Goal: Task Accomplishment & Management: Complete application form

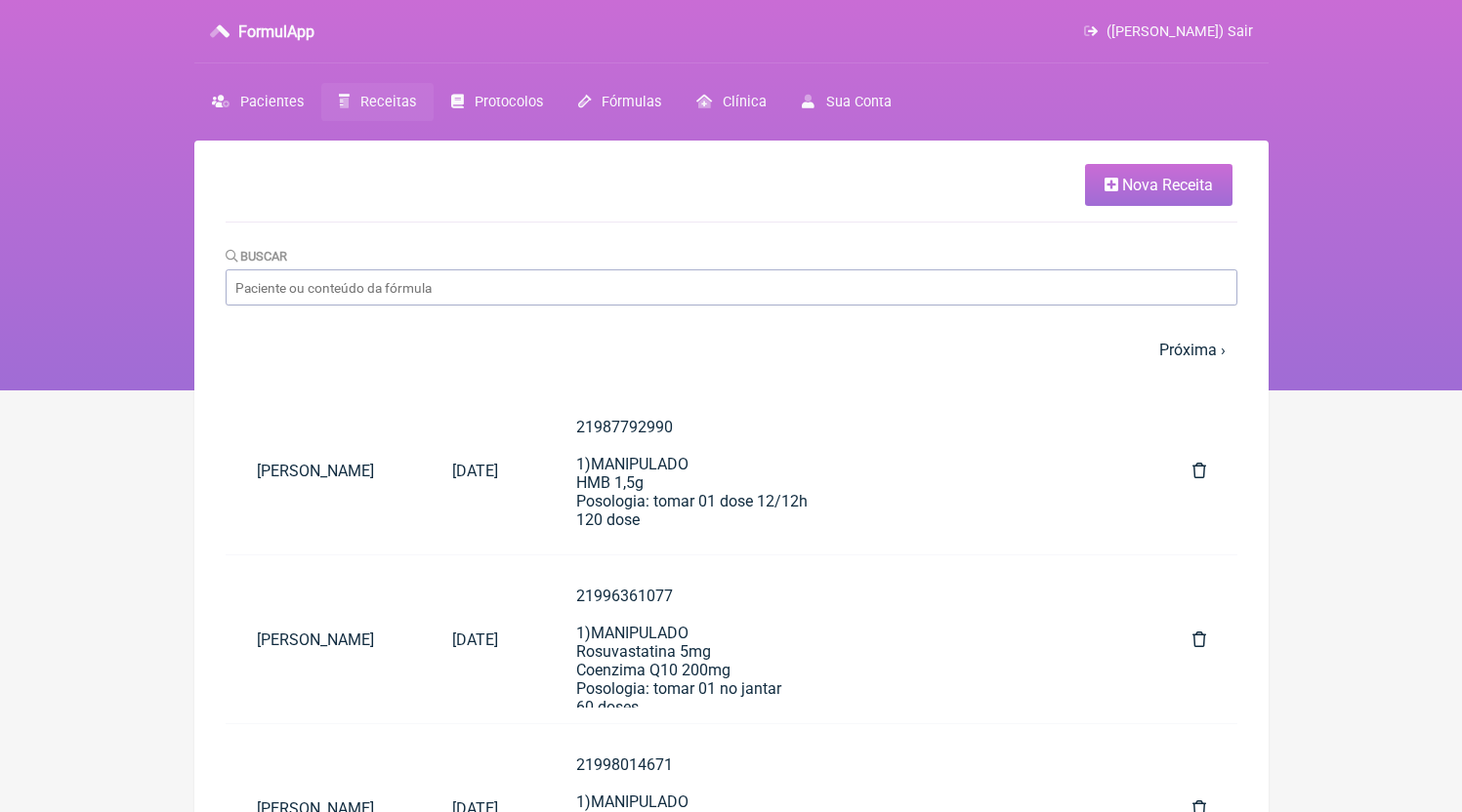
click at [1099, 187] on link "Nova Receita" at bounding box center [1158, 184] width 148 height 42
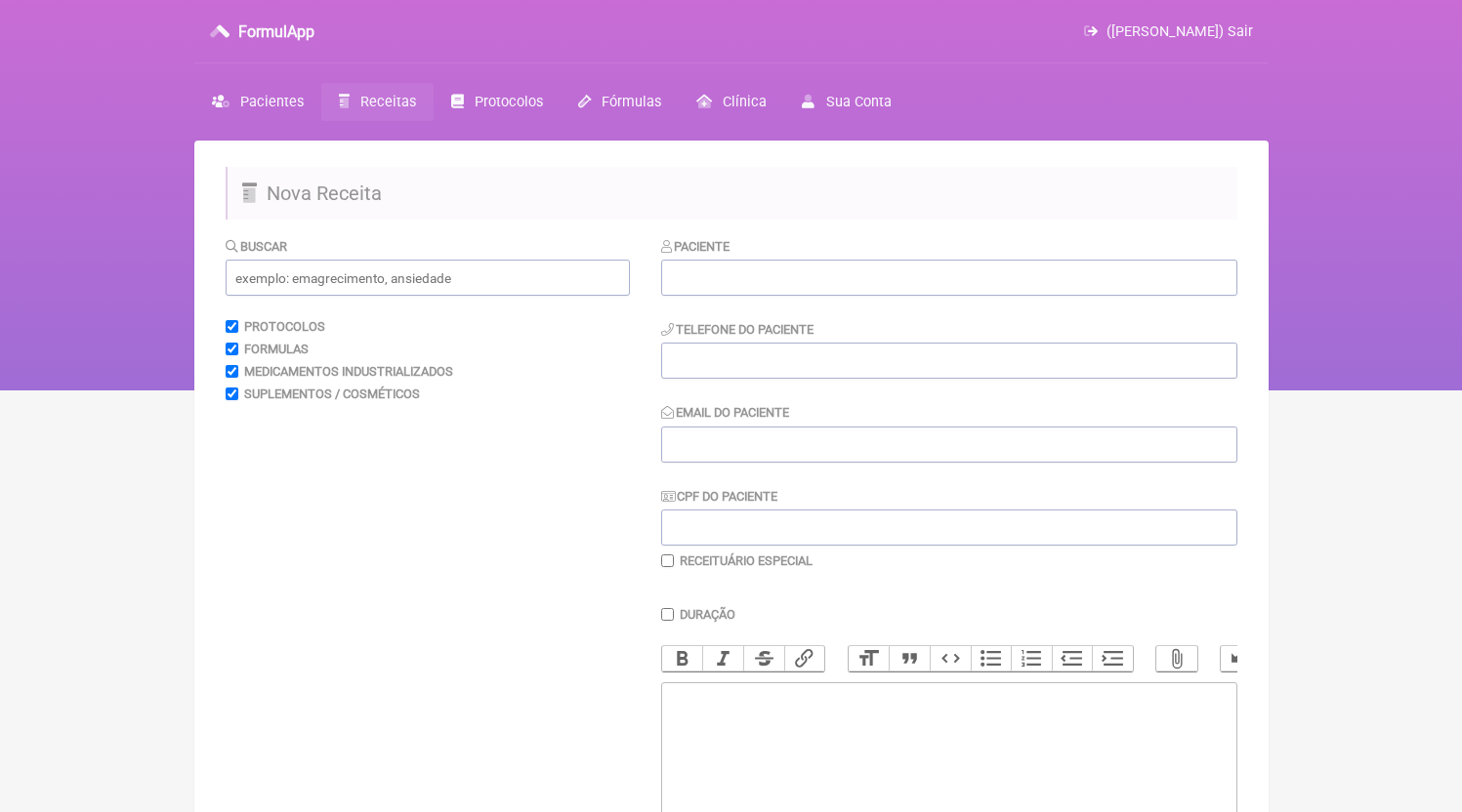
click at [711, 253] on label "Paciente" at bounding box center [696, 246] width 69 height 15
click at [751, 268] on input "text" at bounding box center [949, 277] width 576 height 36
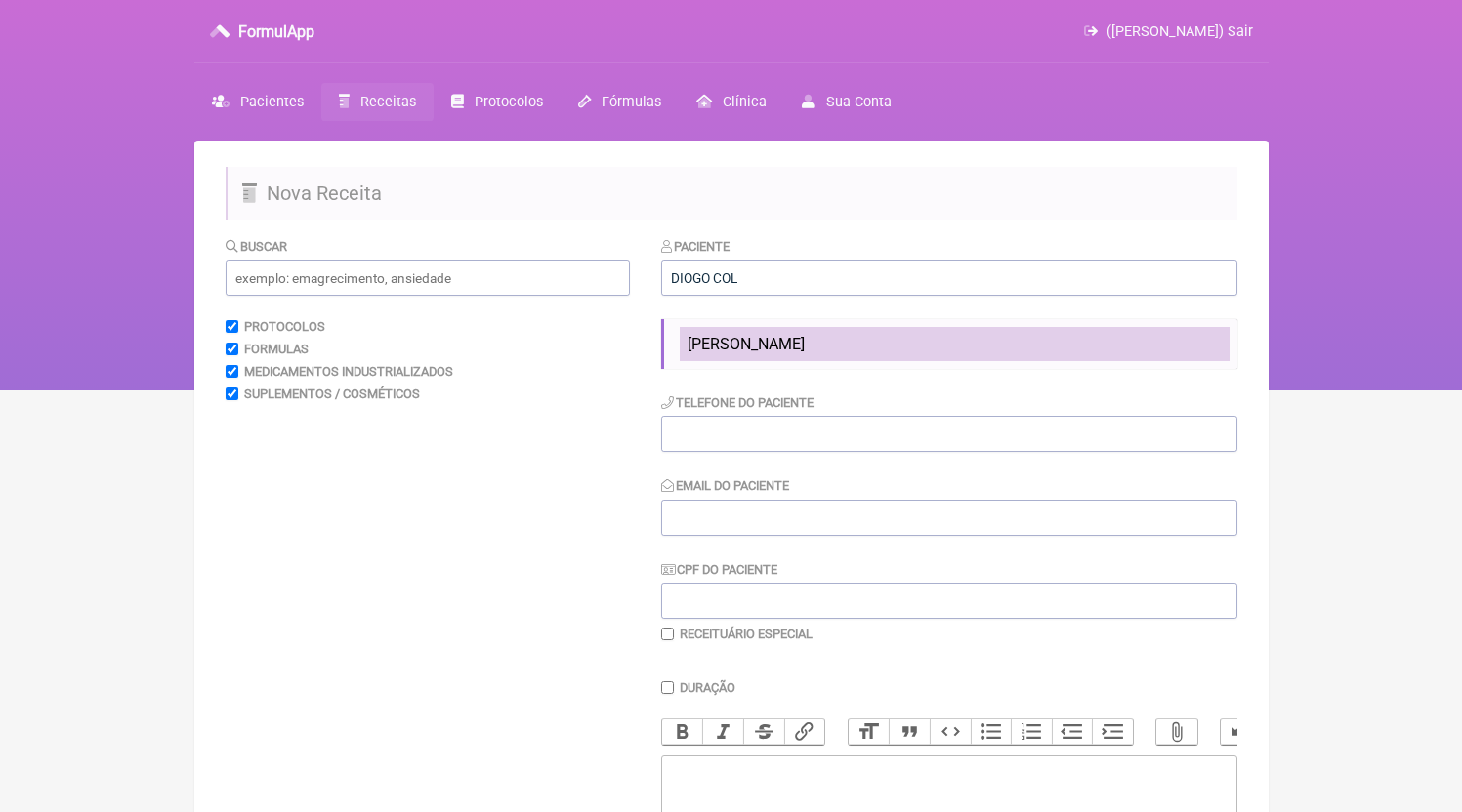
click at [900, 359] on li "[PERSON_NAME]" at bounding box center [954, 344] width 550 height 34
type input "[PERSON_NAME]"
type input "21997877213"
type input "[EMAIL_ADDRESS][DOMAIN_NAME]"
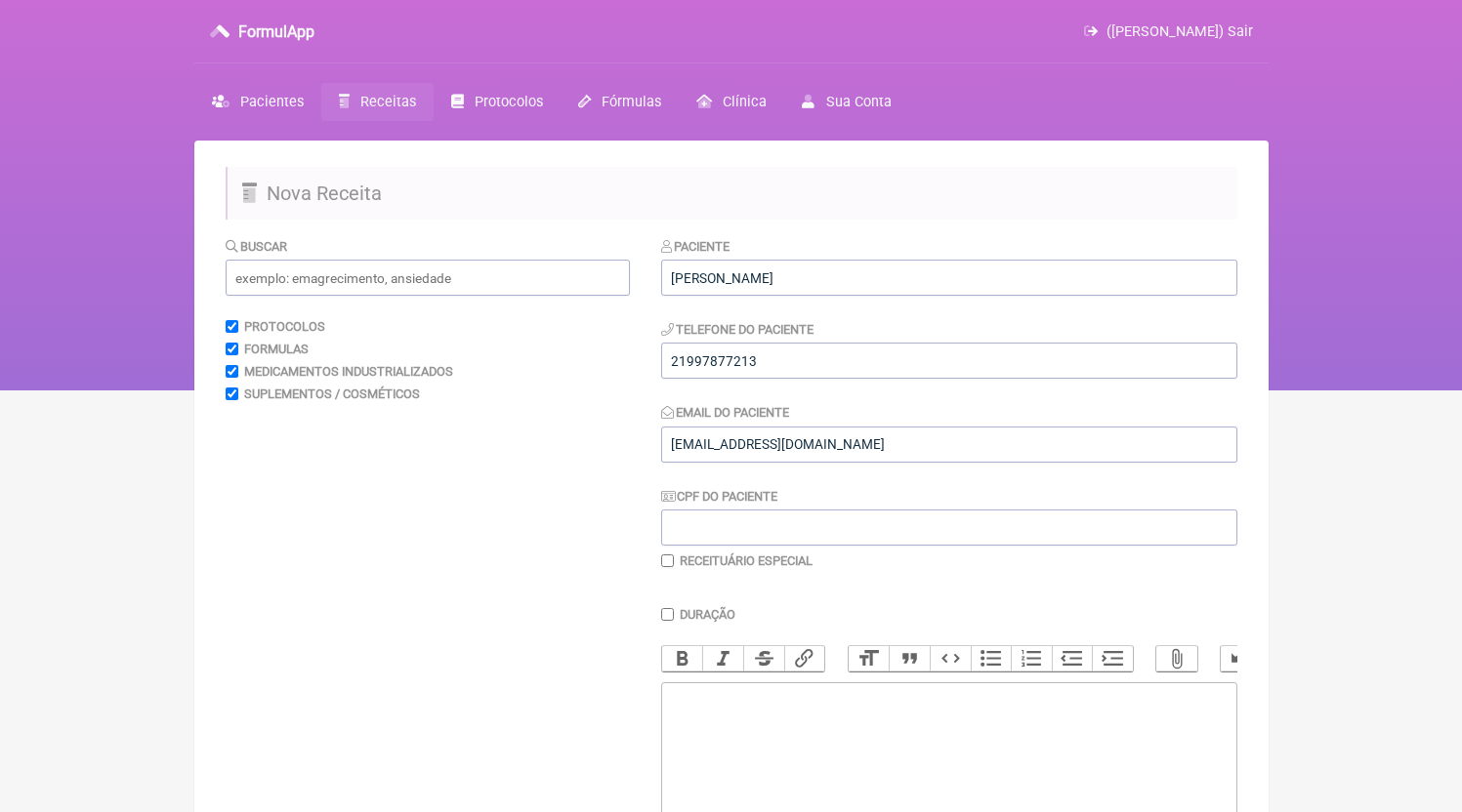
click at [838, 382] on div "Paciente DIOGO COLAO DE PAULA PEREIRA Telefone do Paciente 21997877213 Email do…" at bounding box center [949, 403] width 576 height 333
click at [840, 377] on input "21997877213" at bounding box center [949, 361] width 576 height 36
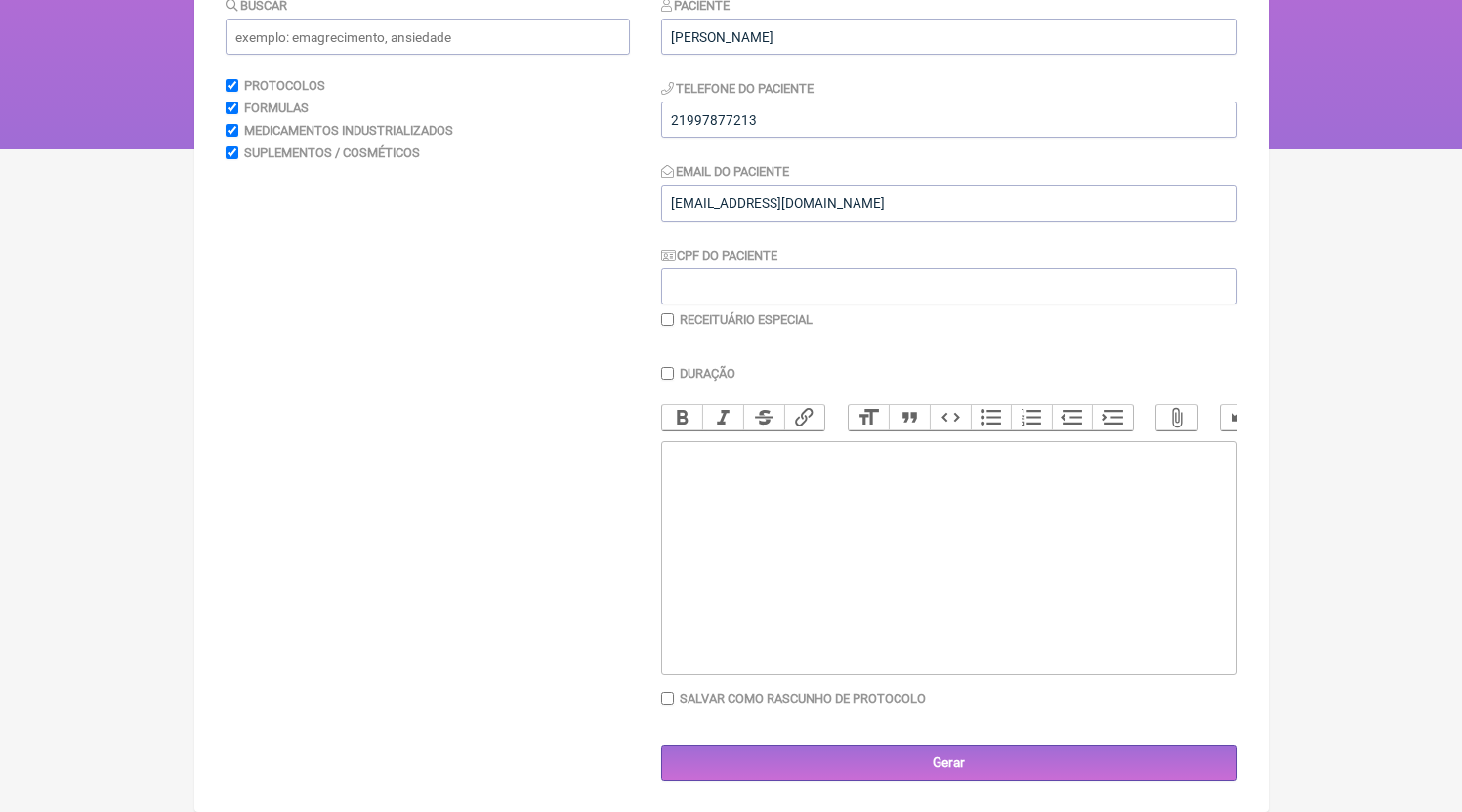
click at [878, 627] on trix-editor at bounding box center [949, 559] width 576 height 235
paste trix-editor "<div>21997877213</div>"
type trix-editor "<div>21997877213<br><br><br></div>"
click at [352, 19] on input "text" at bounding box center [428, 36] width 404 height 36
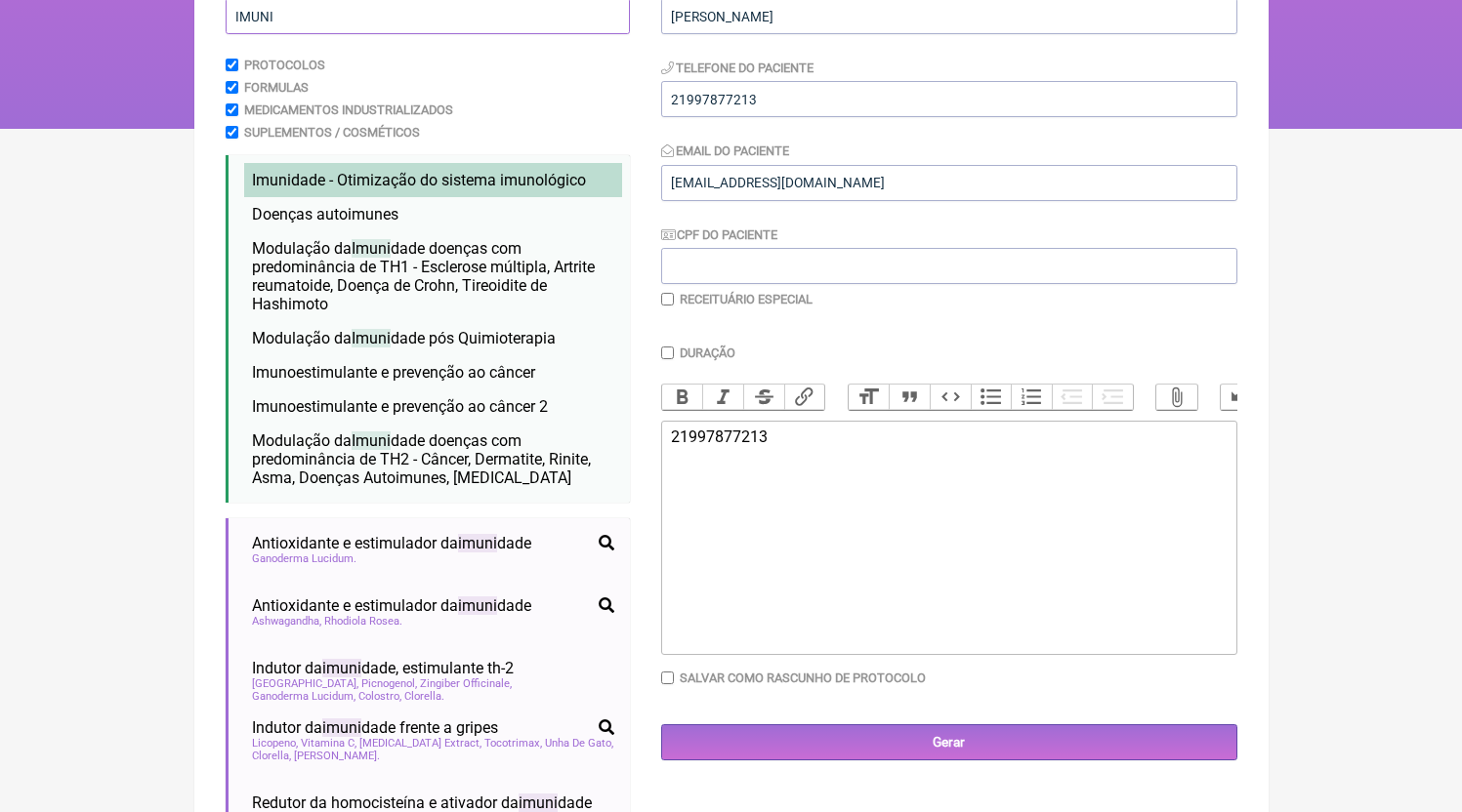
type input "IMUNI"
click at [409, 184] on span "Imuni dade - Otimização do sistema imunológico" at bounding box center [419, 179] width 334 height 19
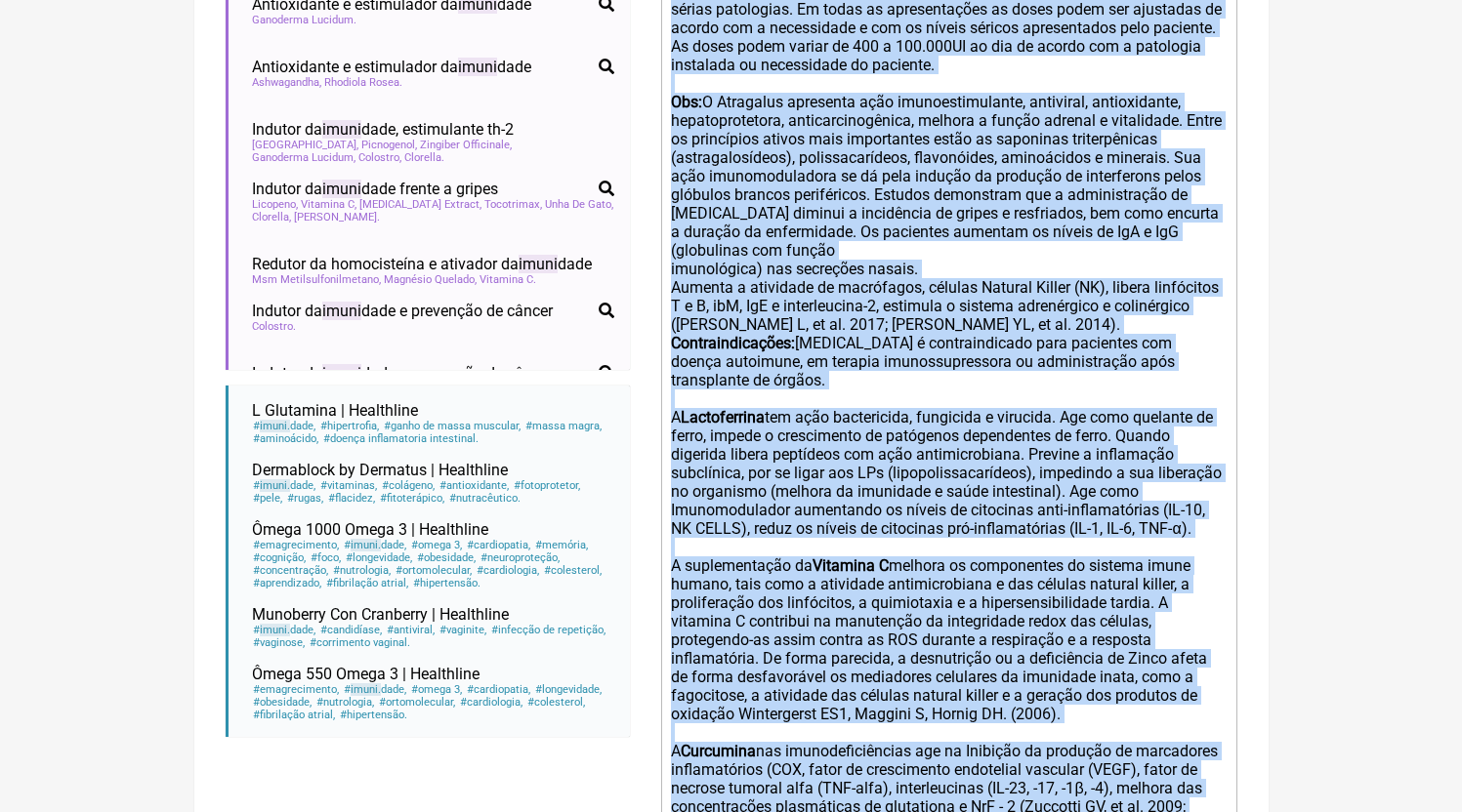
scroll to position [660, 0]
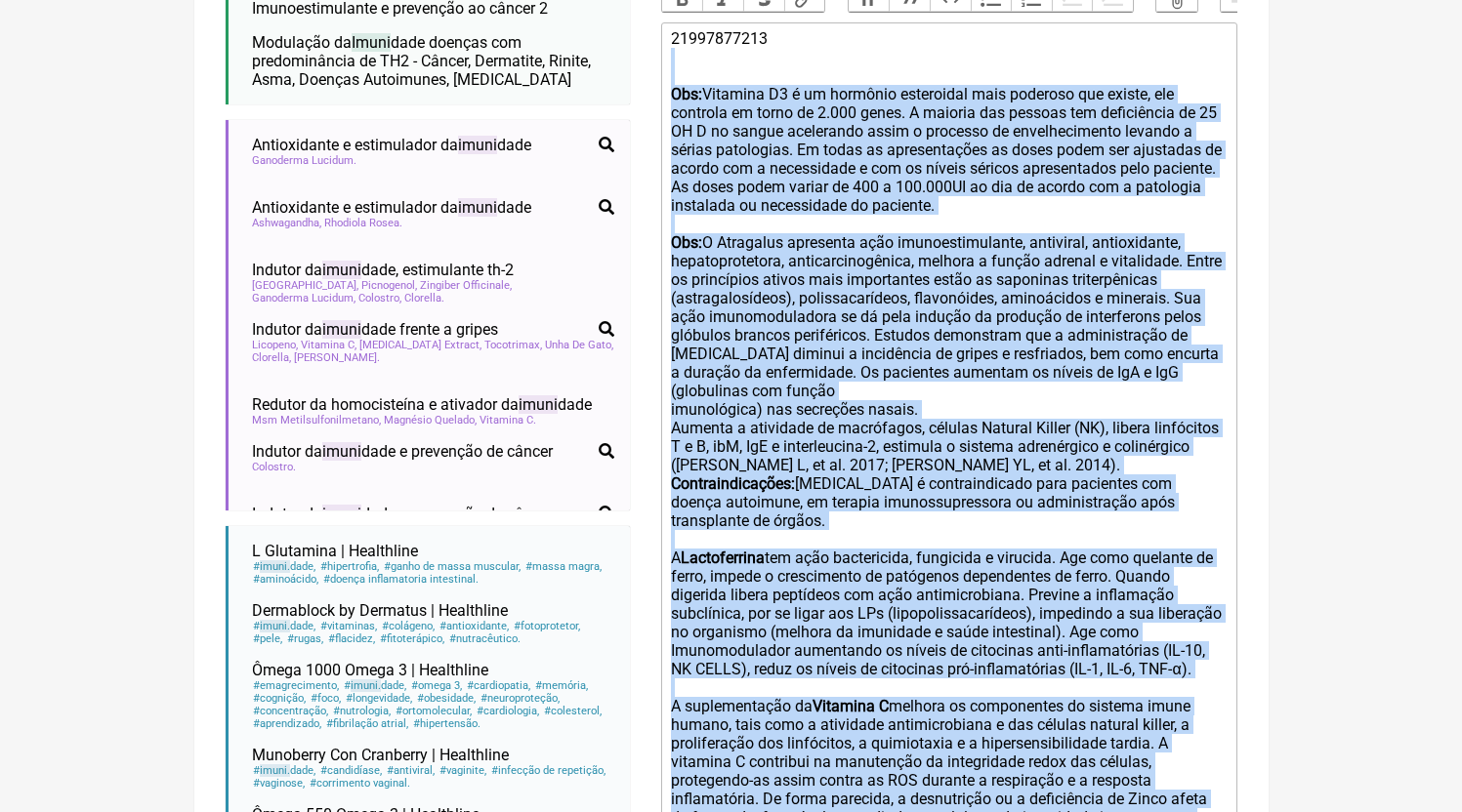
drag, startPoint x: 1019, startPoint y: 507, endPoint x: 623, endPoint y: 95, distance: 571.5
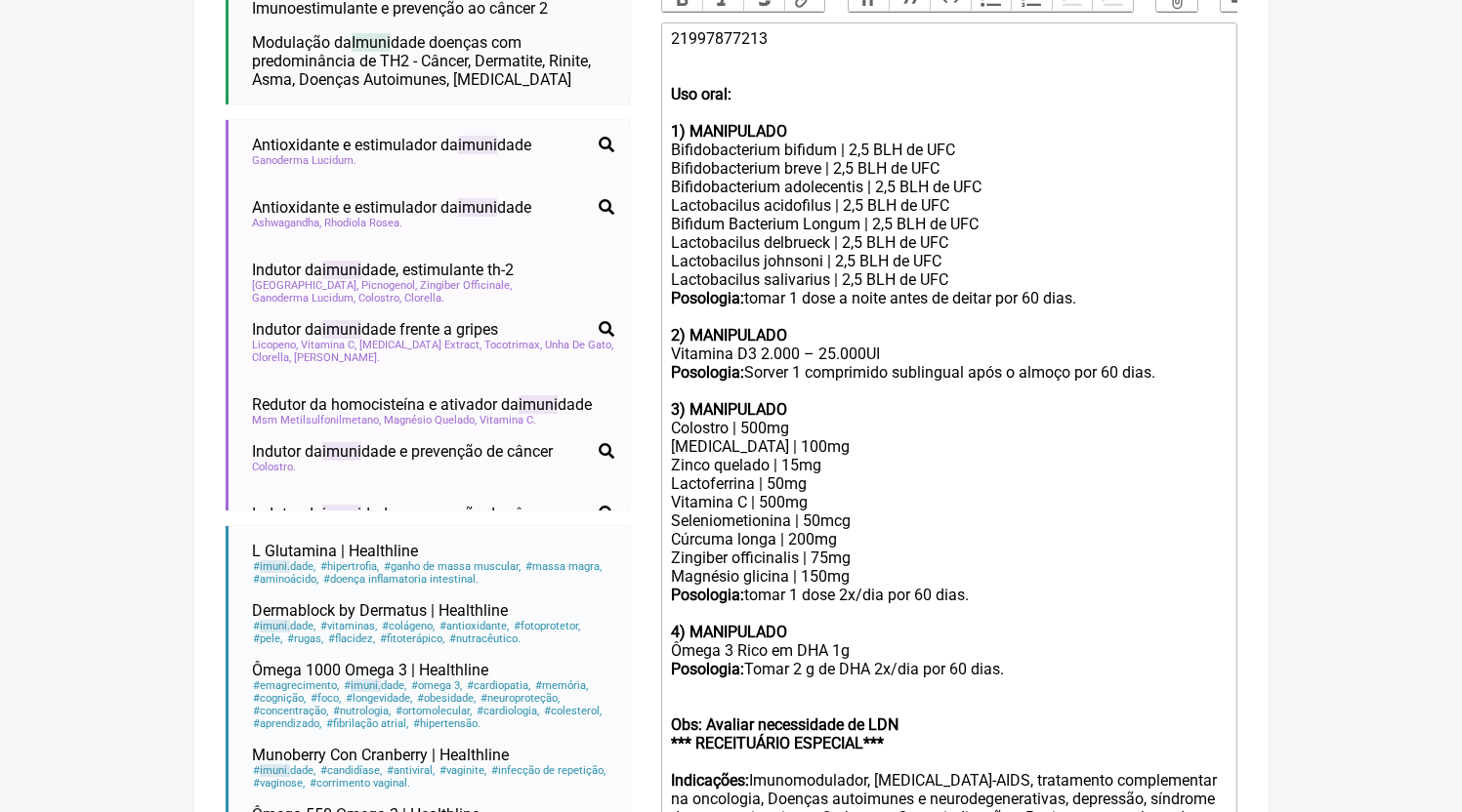
click at [694, 132] on div "21997877213 Uso oral: 1) MANIPULADO Bifidobacterium bifidum | 2,5 BLH de UFC Bi…" at bounding box center [947, 215] width 555 height 371
click at [682, 107] on strong "Uso oral: 1) MANIPULADO" at bounding box center [729, 112] width 116 height 55
click at [684, 101] on div "21997877213 Uso oral: 1) MANIPULADO Bifidobacterium bifidum | 2,5 BLH de UFC Bi…" at bounding box center [947, 215] width 555 height 371
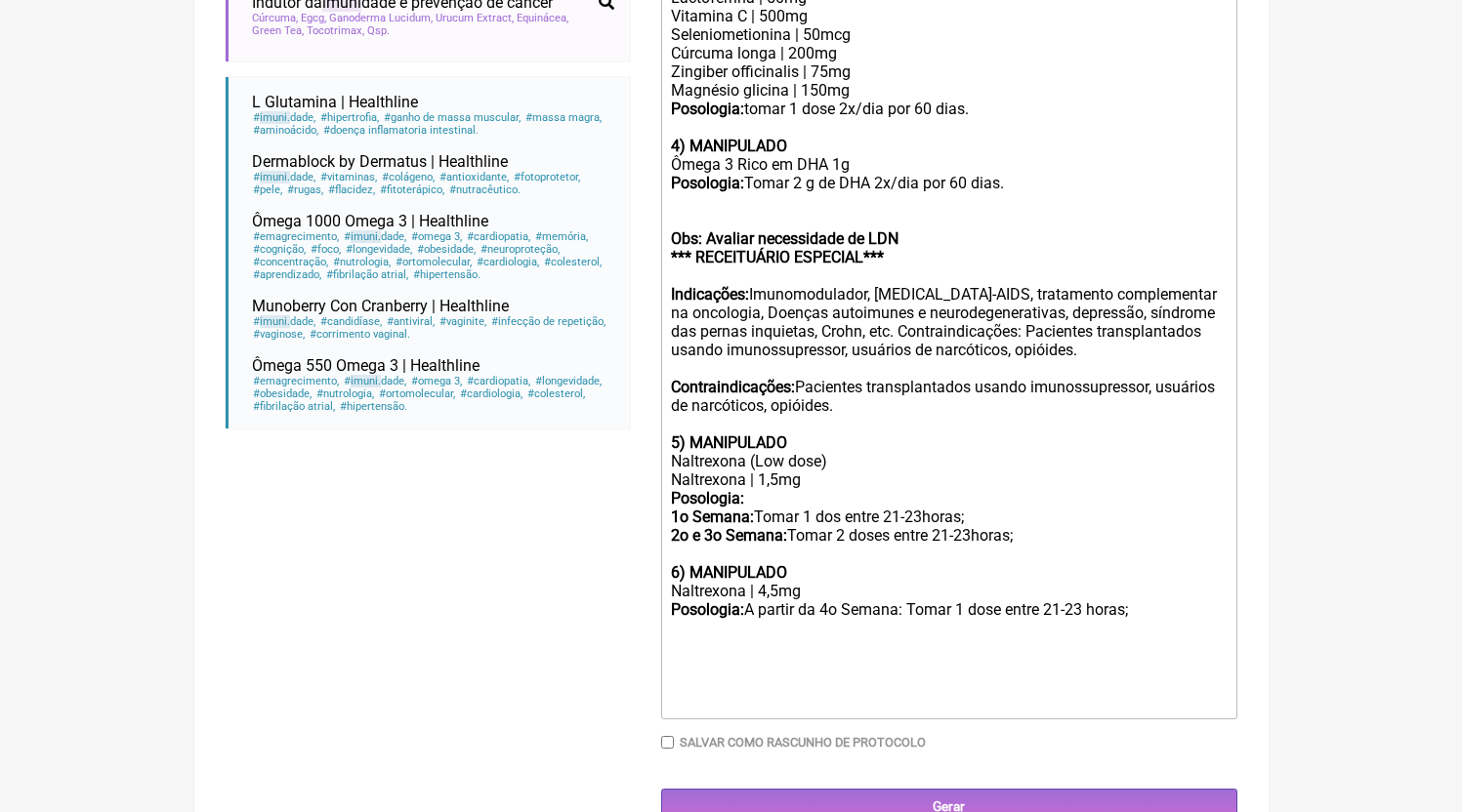
scroll to position [1173, 0]
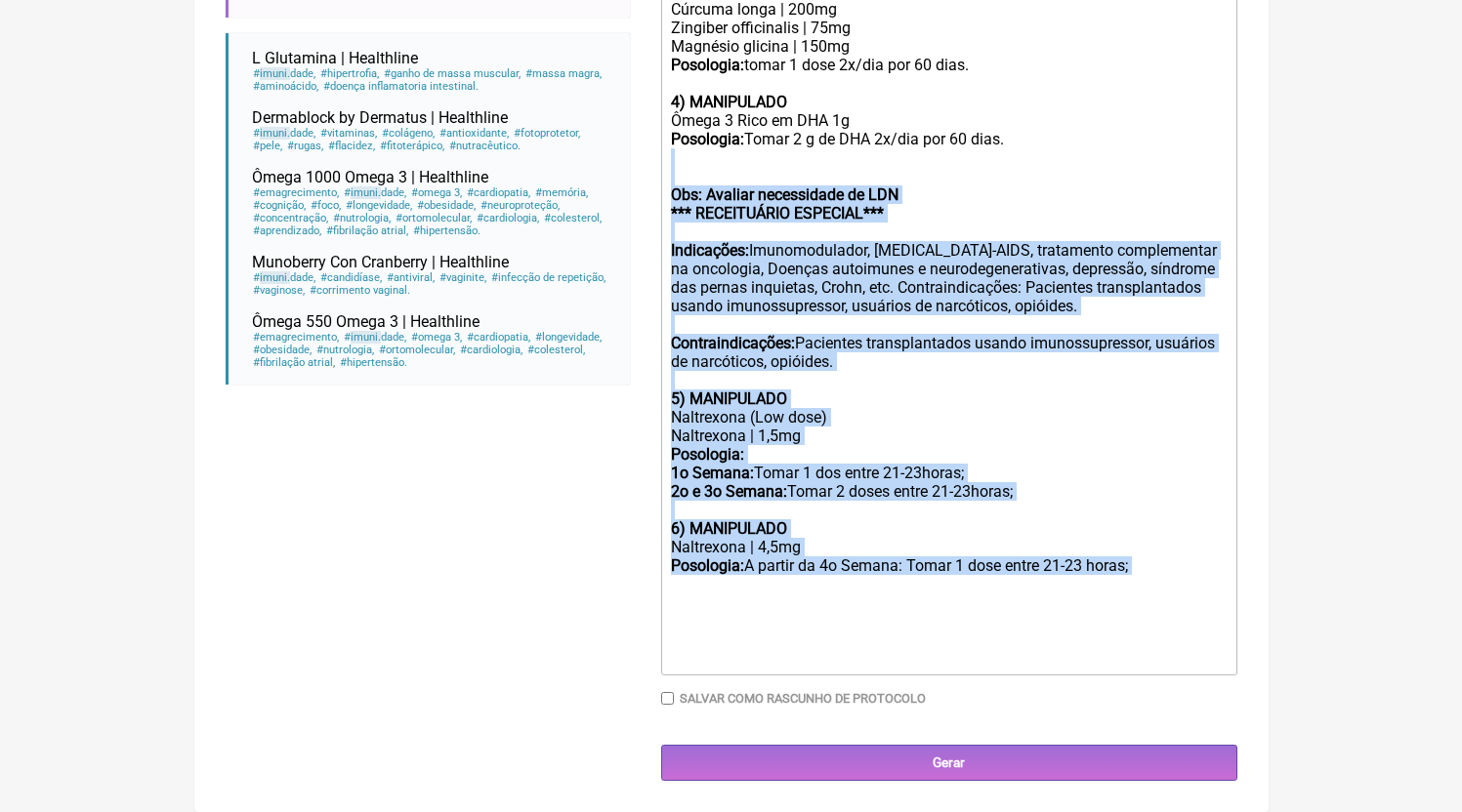
drag, startPoint x: 1129, startPoint y: 575, endPoint x: 686, endPoint y: 169, distance: 600.9
click at [686, 169] on trix-editor "21997877213 Uso oral: 1) MANIPULADO Bifidobacterium bifidum | 2,5 BLH de UFC Bi…" at bounding box center [949, 102] width 576 height 1146
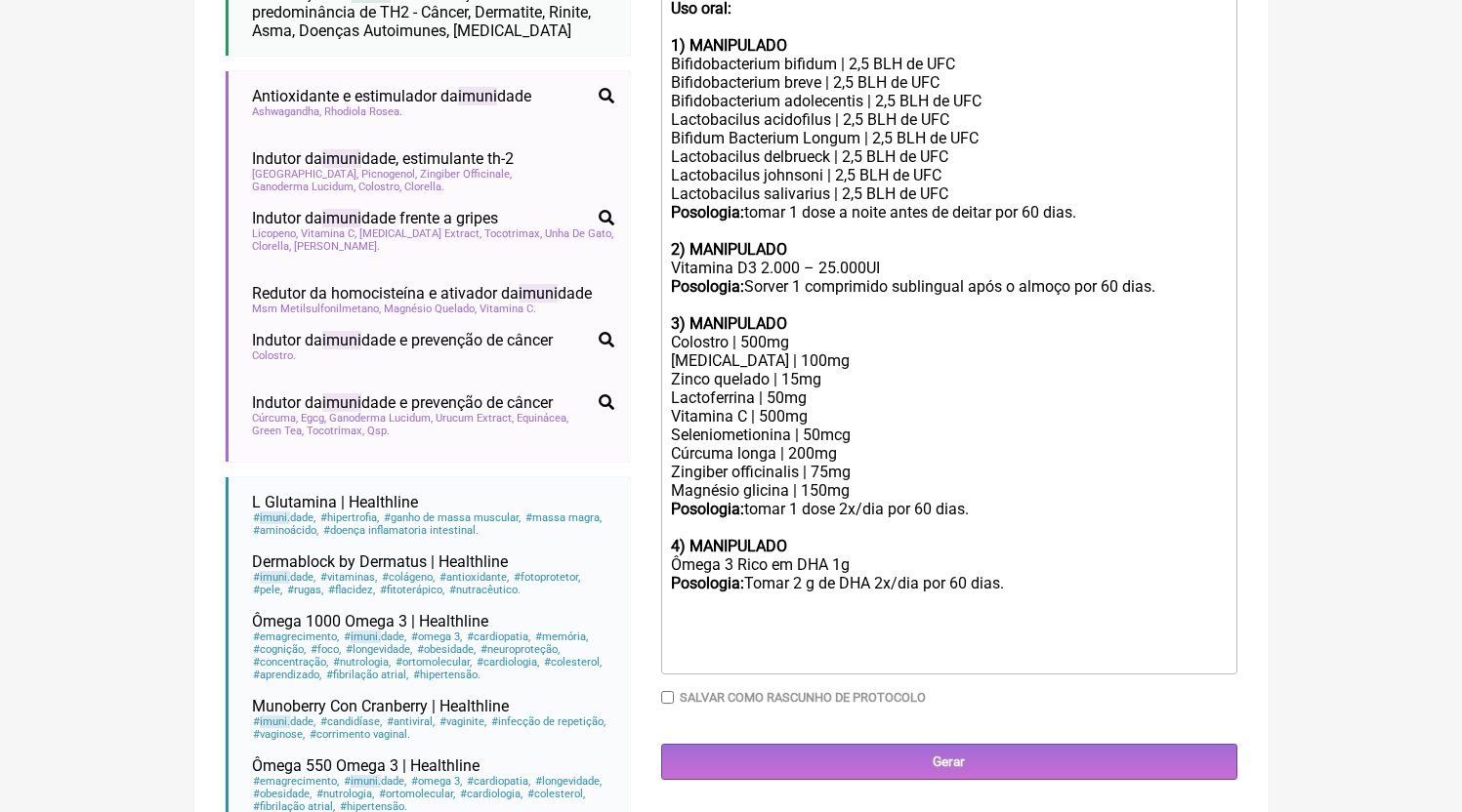
scroll to position [629, 0]
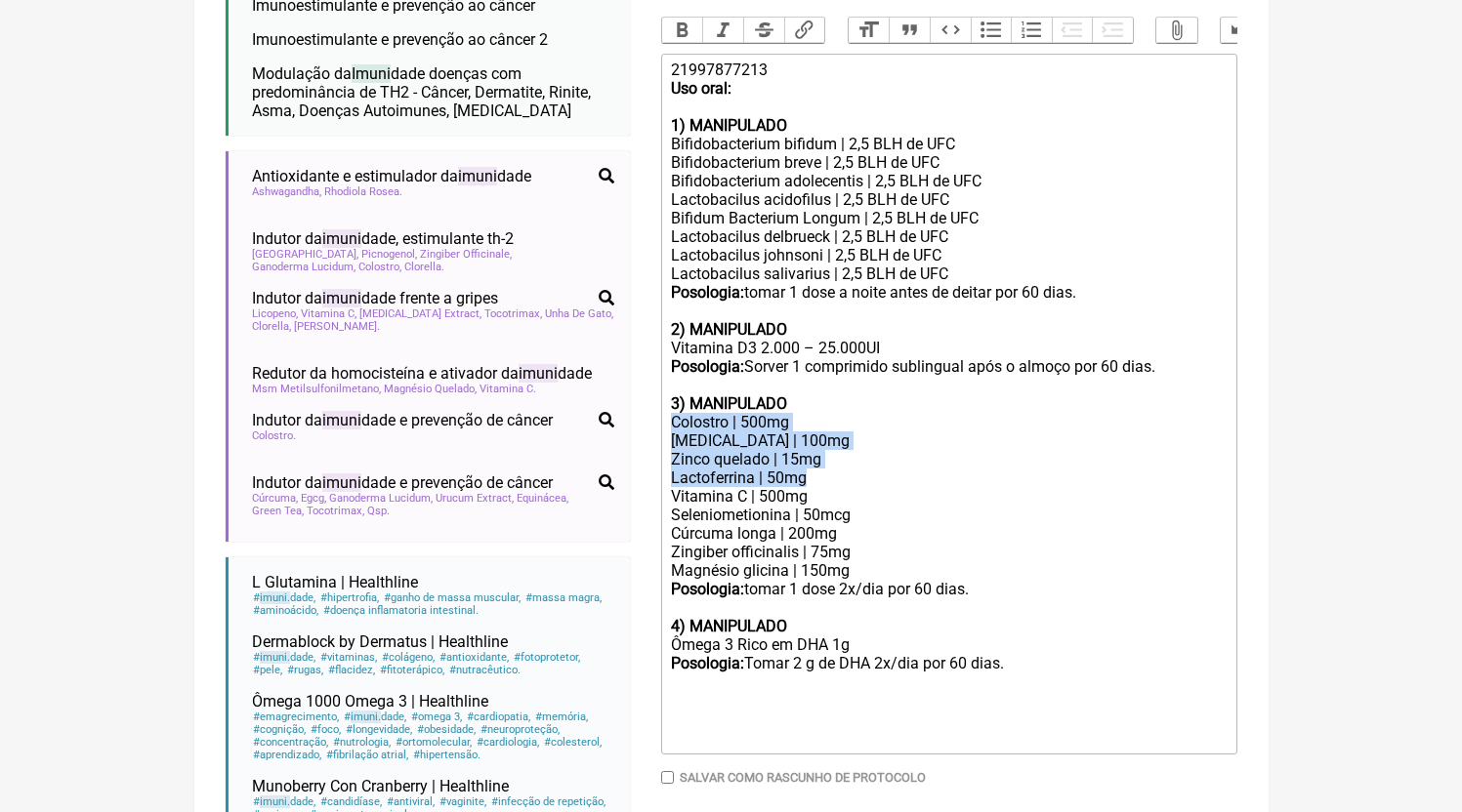
drag, startPoint x: 835, startPoint y: 497, endPoint x: 762, endPoint y: 482, distance: 74.5
click at [686, 452] on div "3) MANIPULADO Colostro | 500mg Astragalus | 100mg Zinco quelado | 15mg Lactofer…" at bounding box center [947, 523] width 555 height 259
click at [804, 492] on div "3) MANIPULADO Colostro | 500mg Astragalus | 100mg Zinco quelado | 15mg Lactofer…" at bounding box center [947, 523] width 555 height 259
drag, startPoint x: 826, startPoint y: 463, endPoint x: 663, endPoint y: 447, distance: 163.8
click at [663, 447] on trix-editor "21997877213 Uso oral: 1) MANIPULADO Bifidobacterium bifidum | 2,5 BLH de UFC Bi…" at bounding box center [949, 403] width 576 height 701
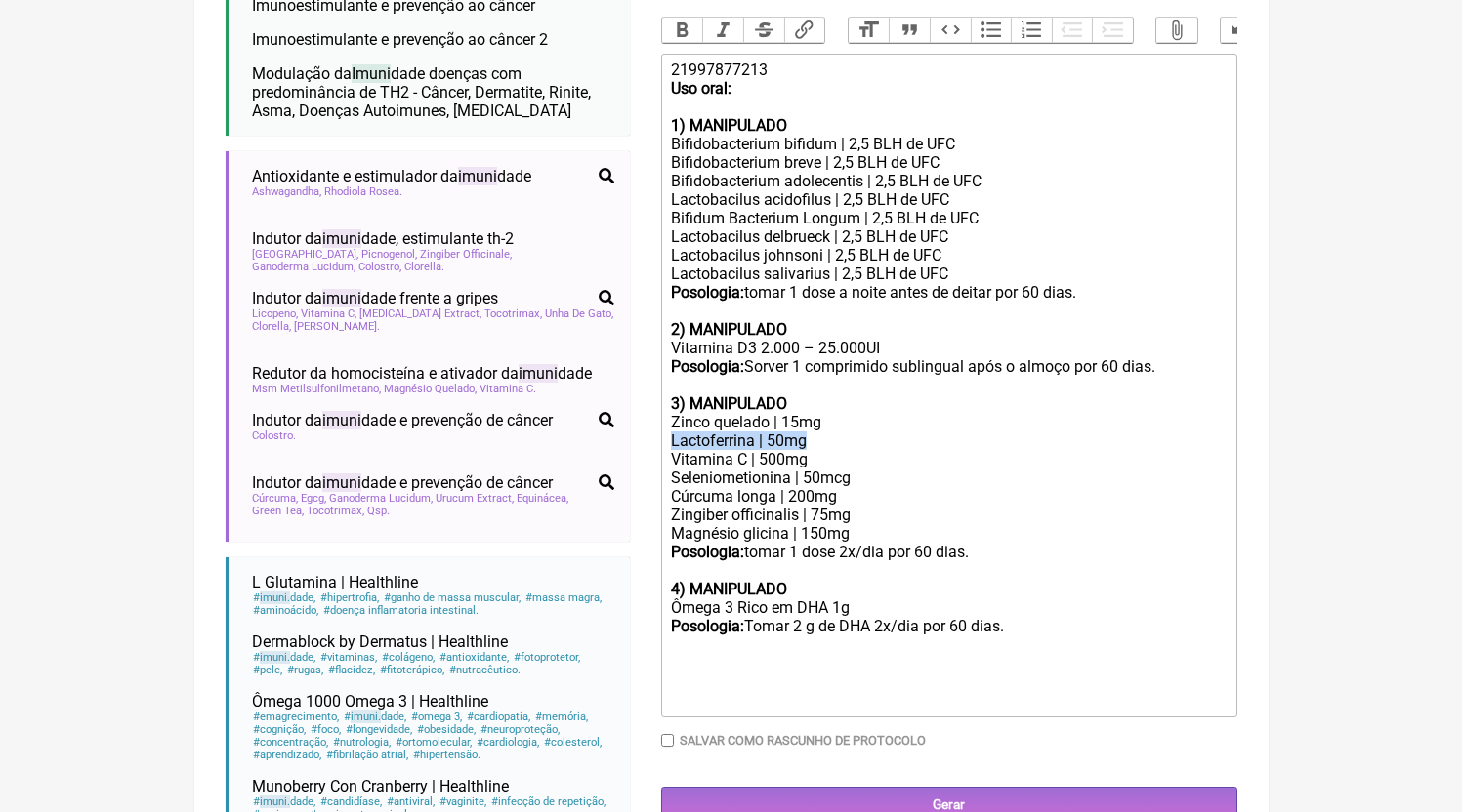
drag, startPoint x: 827, startPoint y: 460, endPoint x: 642, endPoint y: 459, distance: 185.0
click at [642, 459] on form "Buscar IMUNI Protocolos Formulas Medicamentos Industrializados Suplementos / Co…" at bounding box center [731, 266] width 1011 height 1317
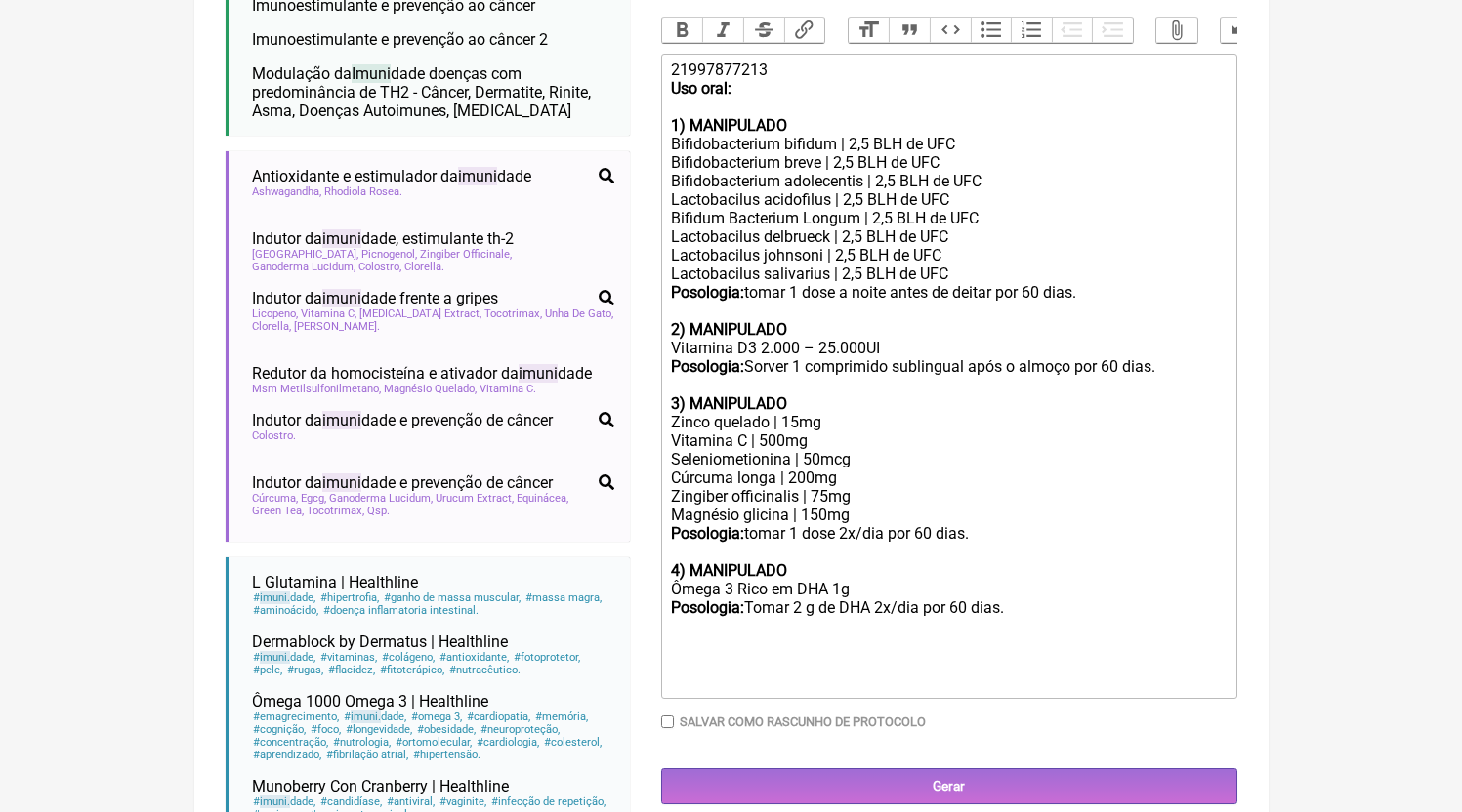
click at [881, 487] on div "3) MANIPULADO Zinco quelado | 15mg Vitamina C | 500mg Seleniometionina | 50mcg …" at bounding box center [947, 496] width 555 height 204
click at [882, 499] on div "3) MANIPULADO Zinco quelado | 15mg Vitamina C | 500mg Seleniometionina | 50mcg …" at bounding box center [947, 496] width 555 height 204
drag, startPoint x: 882, startPoint y: 499, endPoint x: 805, endPoint y: 499, distance: 77.0
click at [805, 499] on div "3) MANIPULADO Zinco quelado | 15mg Vitamina C | 500mg Seleniometionina | 50mcg …" at bounding box center [947, 496] width 555 height 204
click at [922, 495] on div "3) MANIPULADO Zinco quelado | 15mg Vitamina C | 500mg Seleniometionina | 50mcg …" at bounding box center [947, 496] width 555 height 204
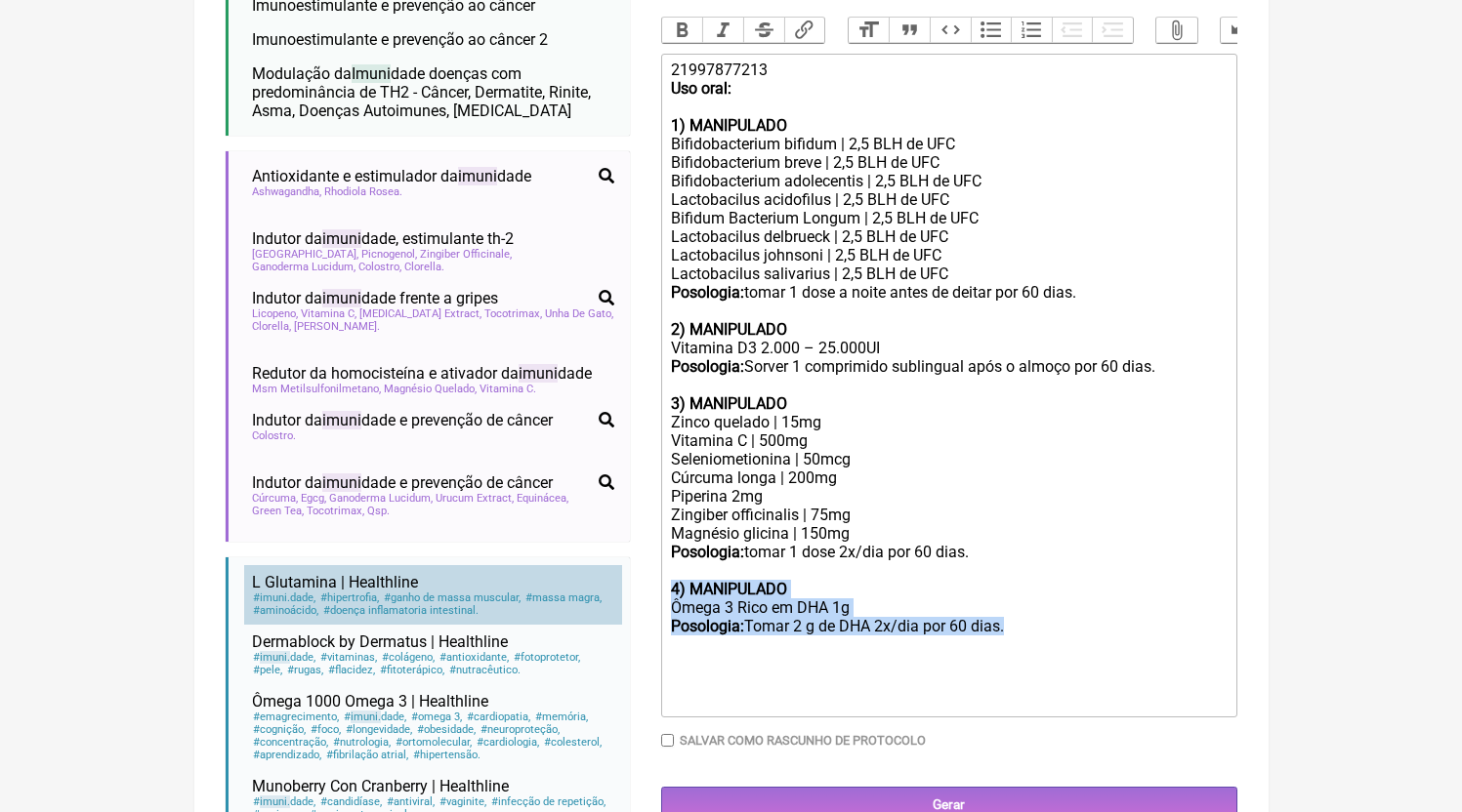
drag, startPoint x: 989, startPoint y: 643, endPoint x: 617, endPoint y: 602, distance: 374.3
click at [617, 602] on form "Buscar IMUNI Protocolos Formulas Medicamentos Industrializados Suplementos / Co…" at bounding box center [731, 266] width 1011 height 1317
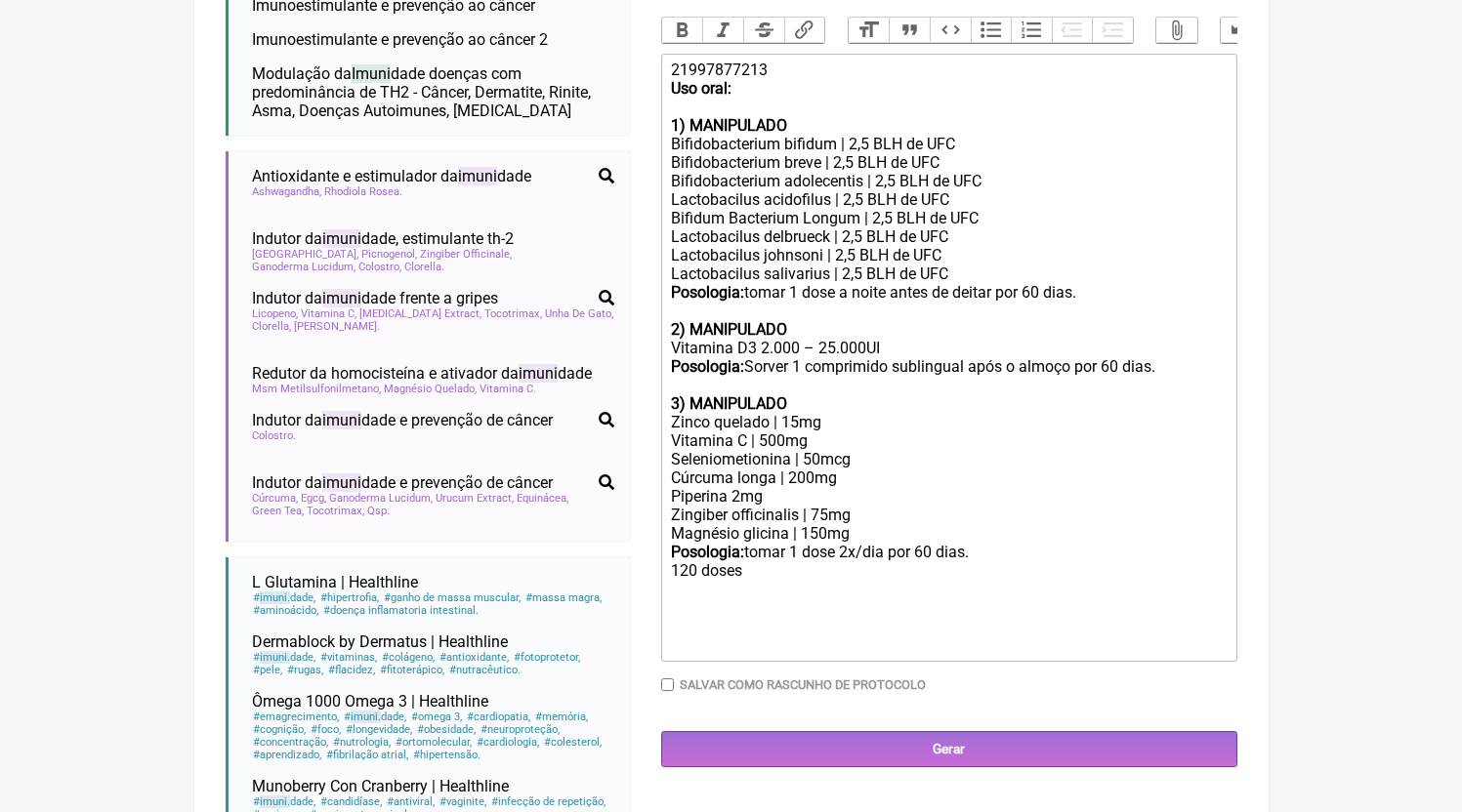
click at [999, 574] on div "3) MANIPULADO Zinco quelado | 15mg Vitamina C | 500mg Seleniometionina | 50mcg …" at bounding box center [947, 496] width 555 height 204
drag, startPoint x: 764, startPoint y: 369, endPoint x: 966, endPoint y: 372, distance: 202.0
click at [966, 372] on div "21997877213 Uso oral: 1) MANIPULADO Bifidobacterium bifidum | 2,5 BLH de UFC Bi…" at bounding box center [947, 227] width 555 height 334
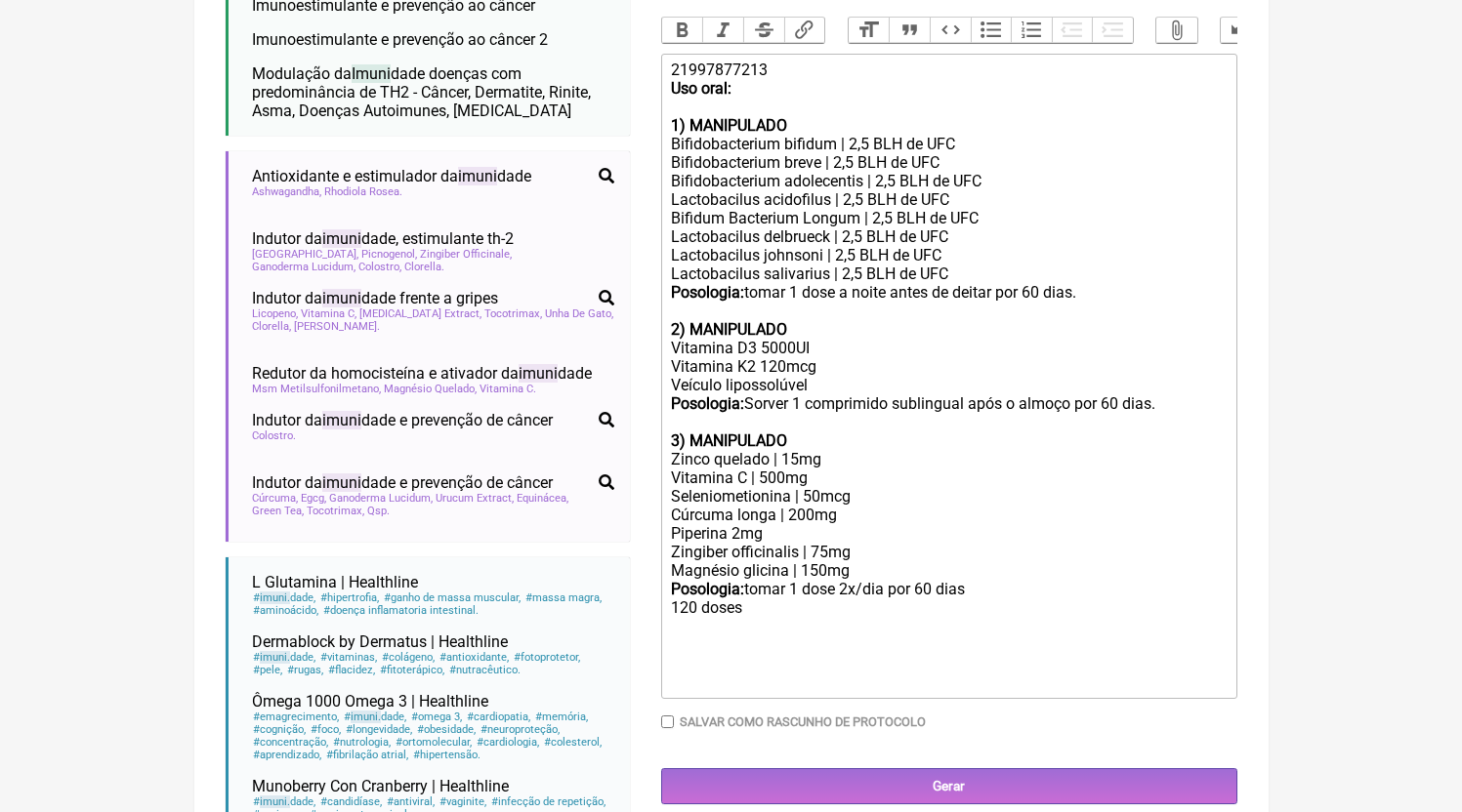
drag, startPoint x: 1189, startPoint y: 437, endPoint x: 754, endPoint y: 417, distance: 435.5
click at [754, 417] on div "21997877213 Uso oral: 1) MANIPULADO Bifidobacterium bifidum | 2,5 BLH de UFC Bi…" at bounding box center [947, 245] width 555 height 371
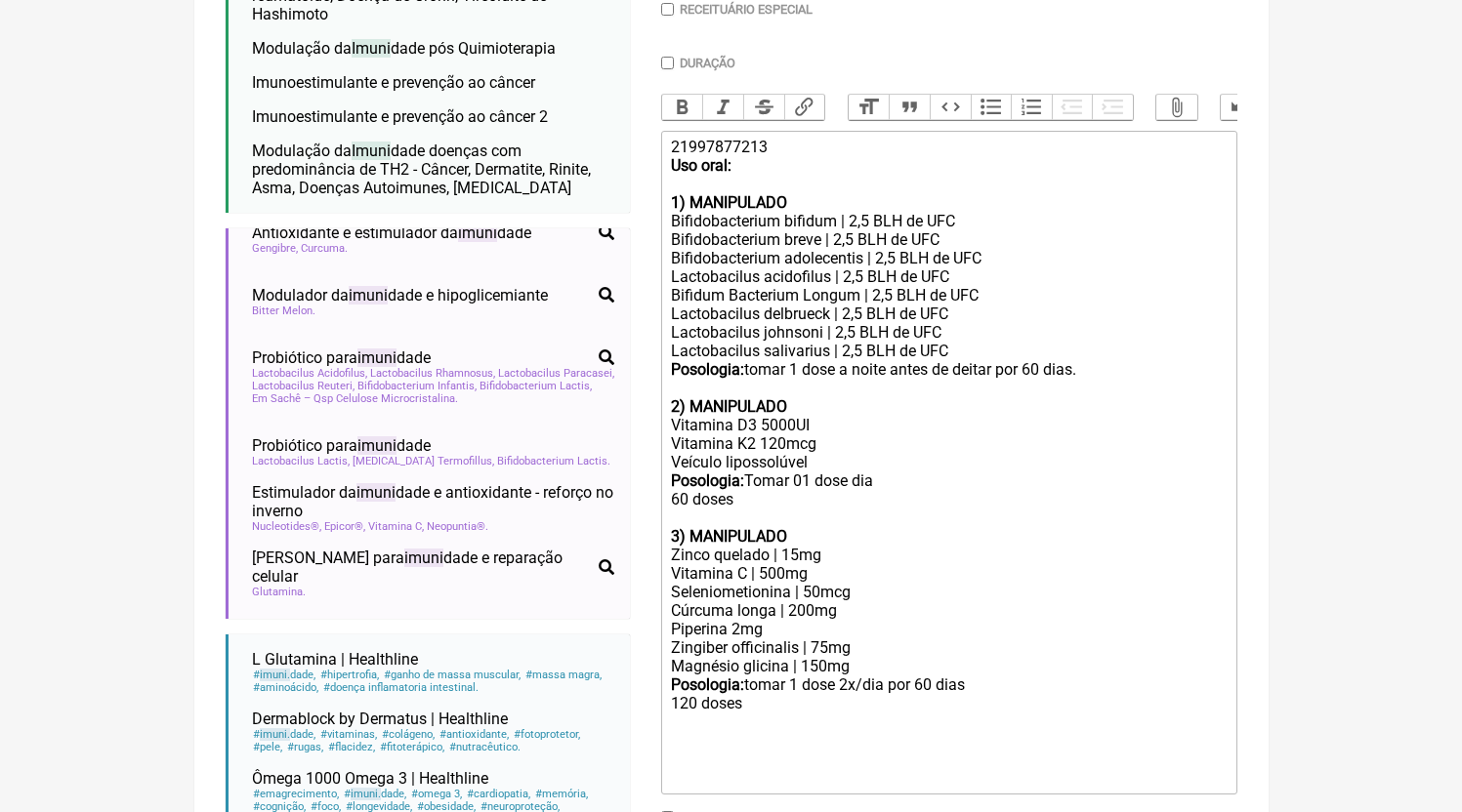
scroll to position [668, 0]
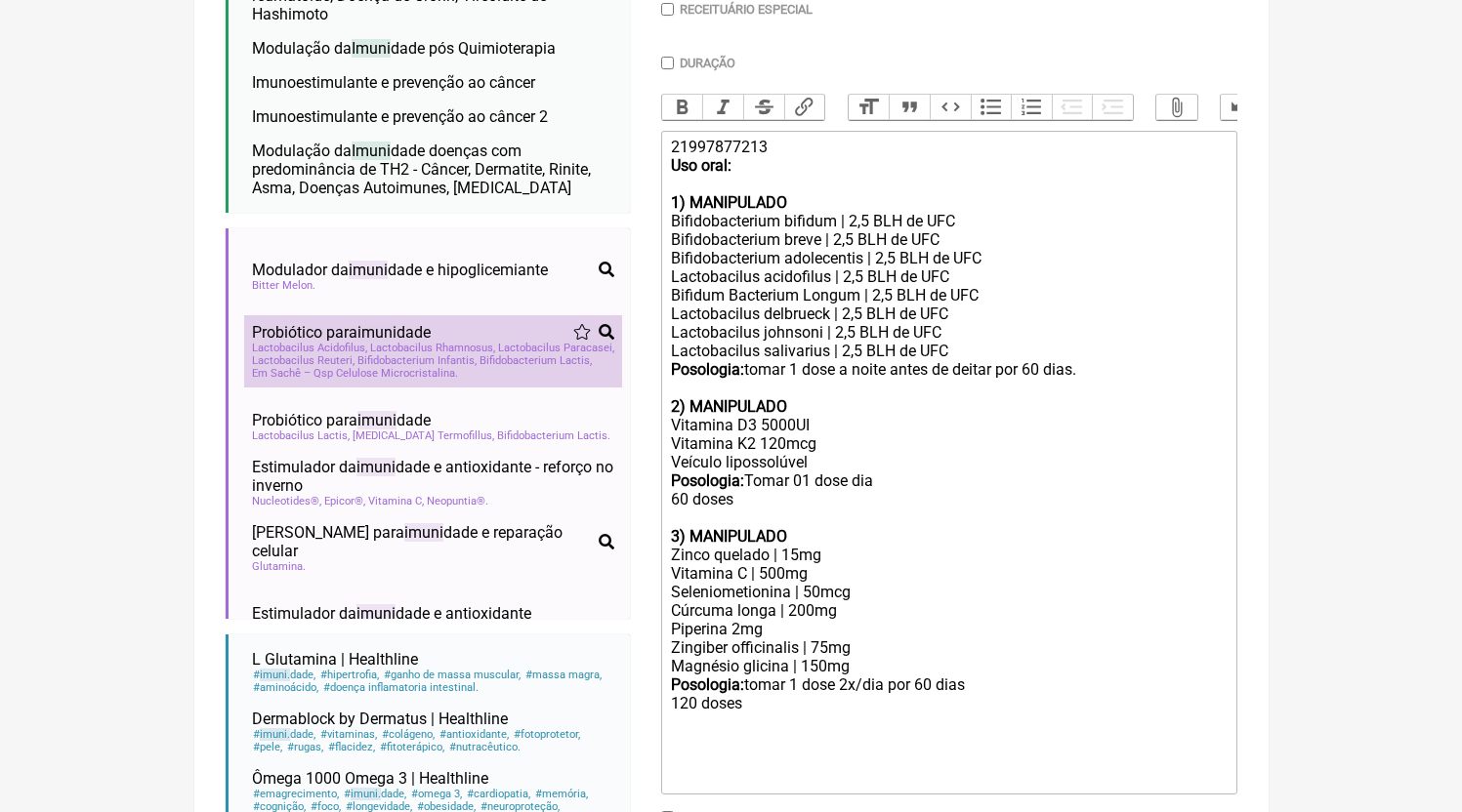
click at [482, 342] on div "Probiótico para imuni dade" at bounding box center [433, 332] width 362 height 19
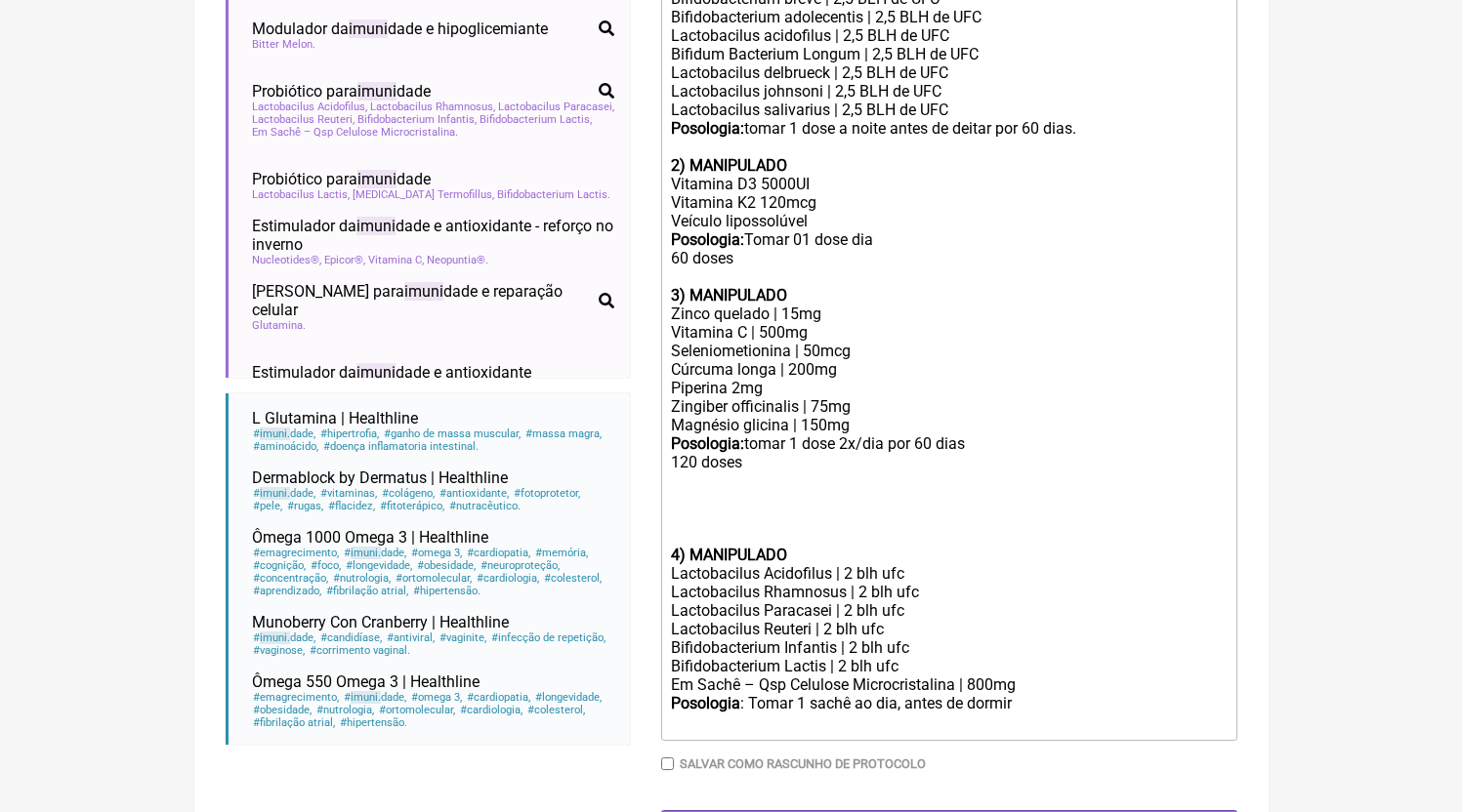
scroll to position [876, 0]
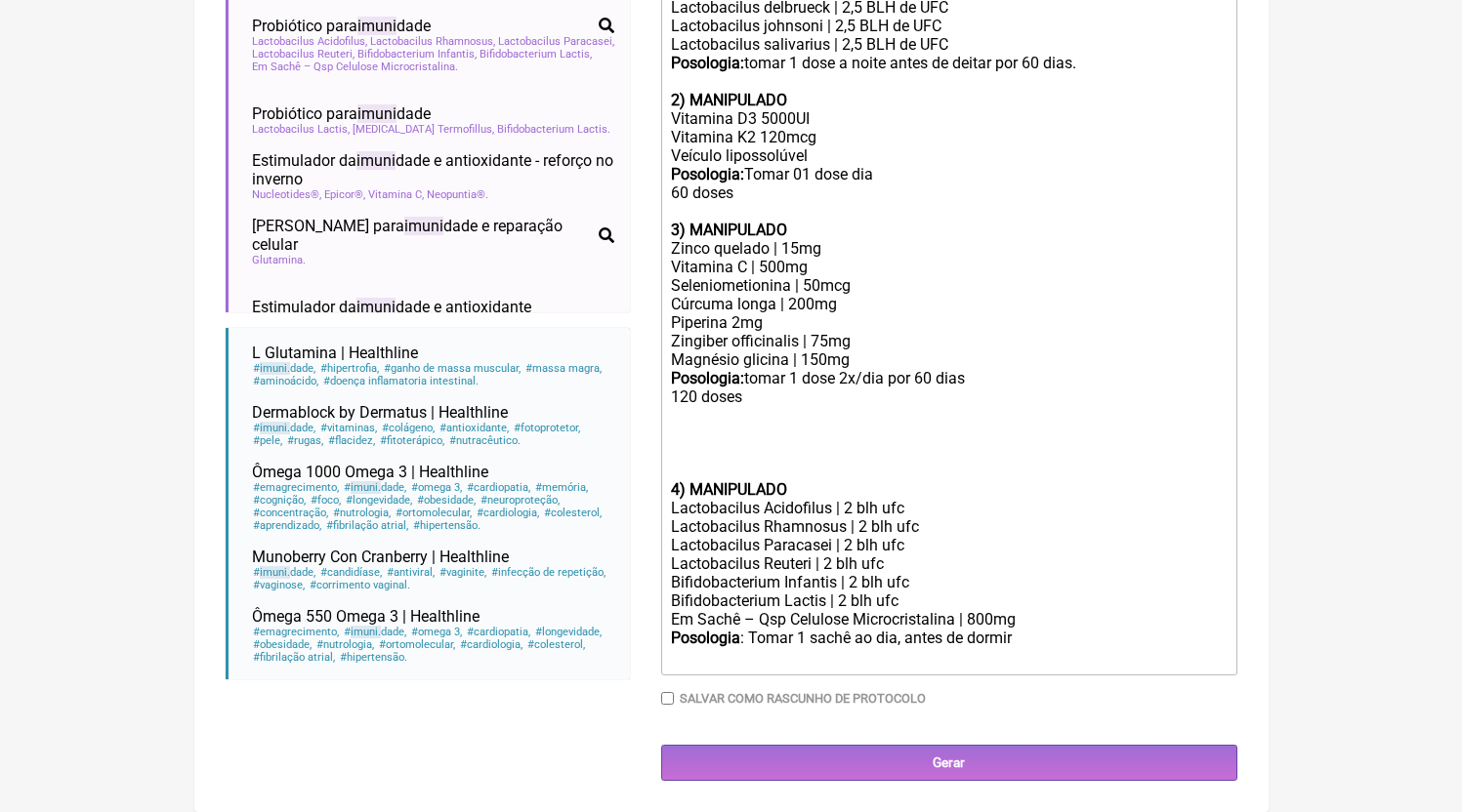
click at [714, 469] on div at bounding box center [947, 452] width 555 height 55
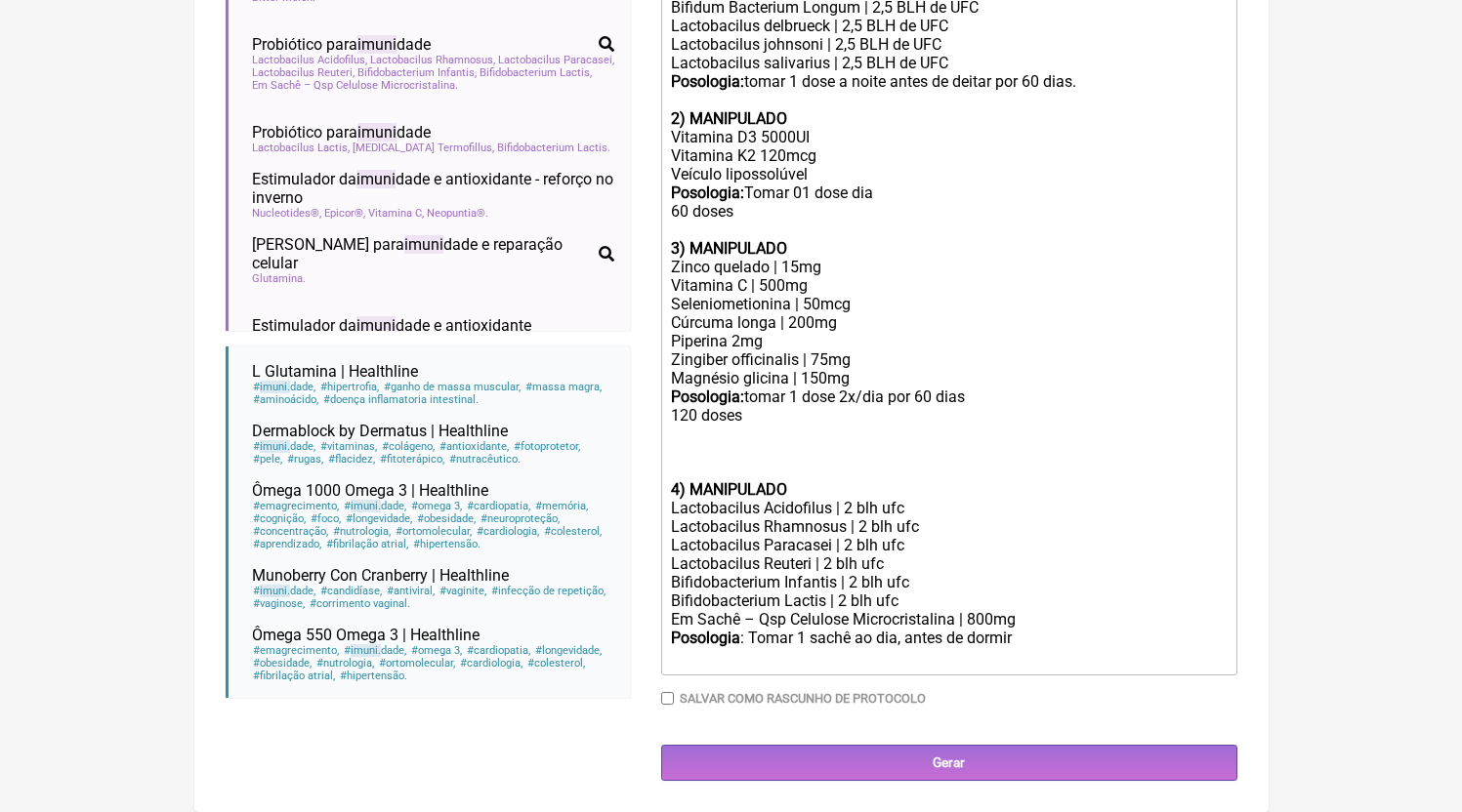
scroll to position [840, 0]
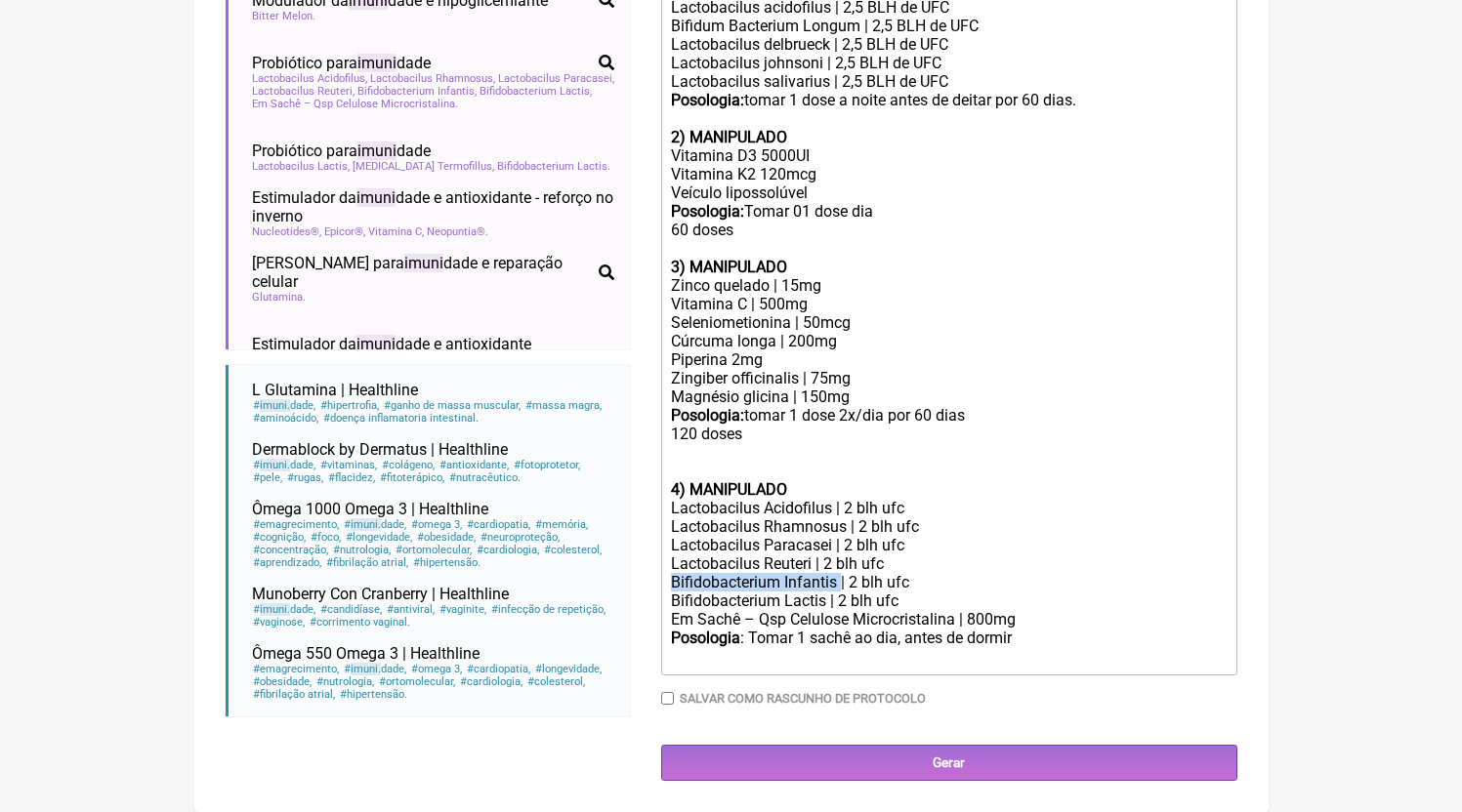
drag, startPoint x: 843, startPoint y: 579, endPoint x: 664, endPoint y: 580, distance: 179.0
click at [664, 580] on trix-editor "21997877213 Uso oral: 1) MANIPULADO Bifidobacterium bifidum | 2,5 BLH de UFC Bi…" at bounding box center [949, 268] width 576 height 814
drag, startPoint x: 681, startPoint y: 487, endPoint x: 668, endPoint y: 484, distance: 13.3
click at [668, 484] on trix-editor "21997877213 Uso oral: 1) MANIPULADO Bifidobacterium bifidum | 2,5 BLH de UFC Bi…" at bounding box center [949, 268] width 576 height 814
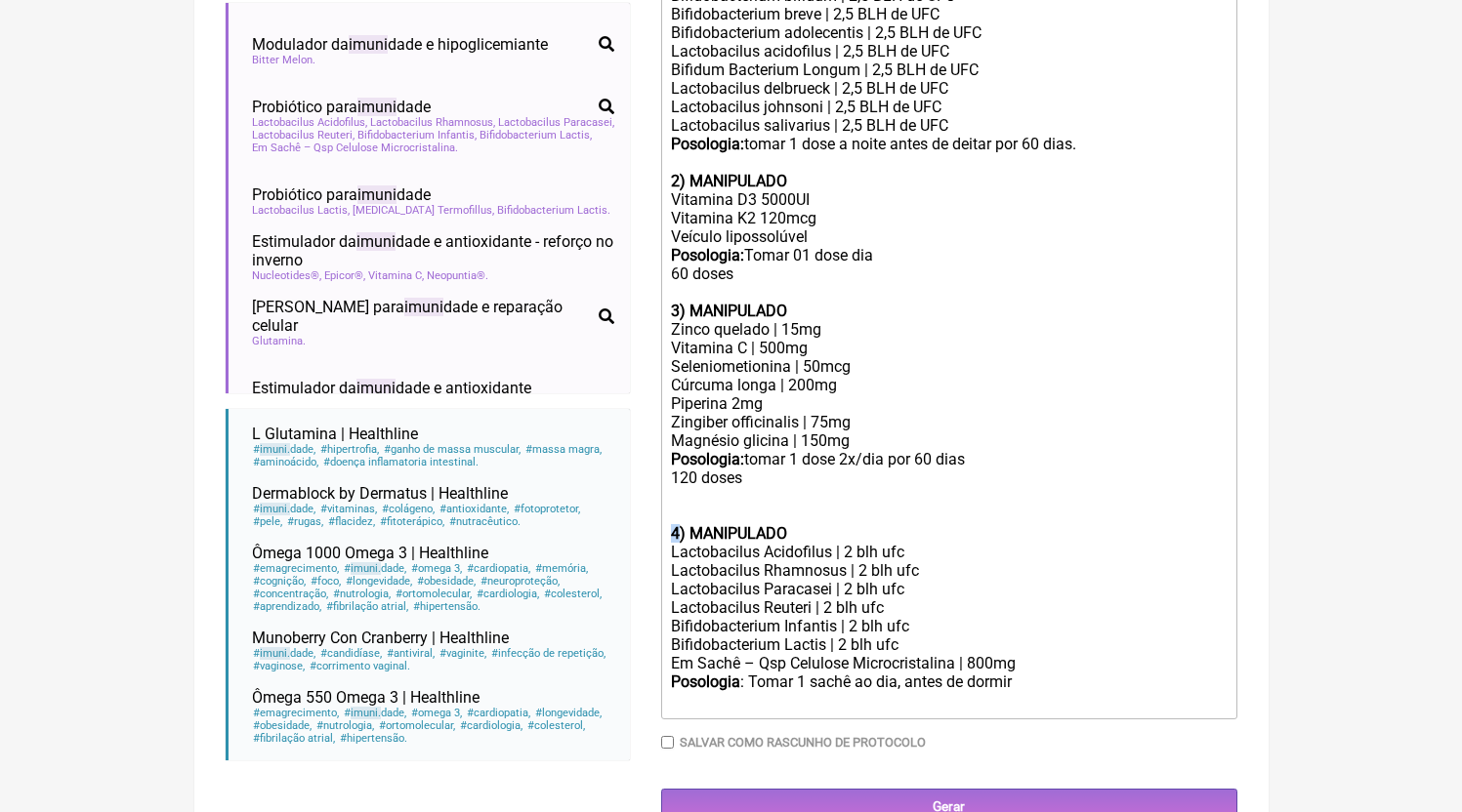
scroll to position [660, 0]
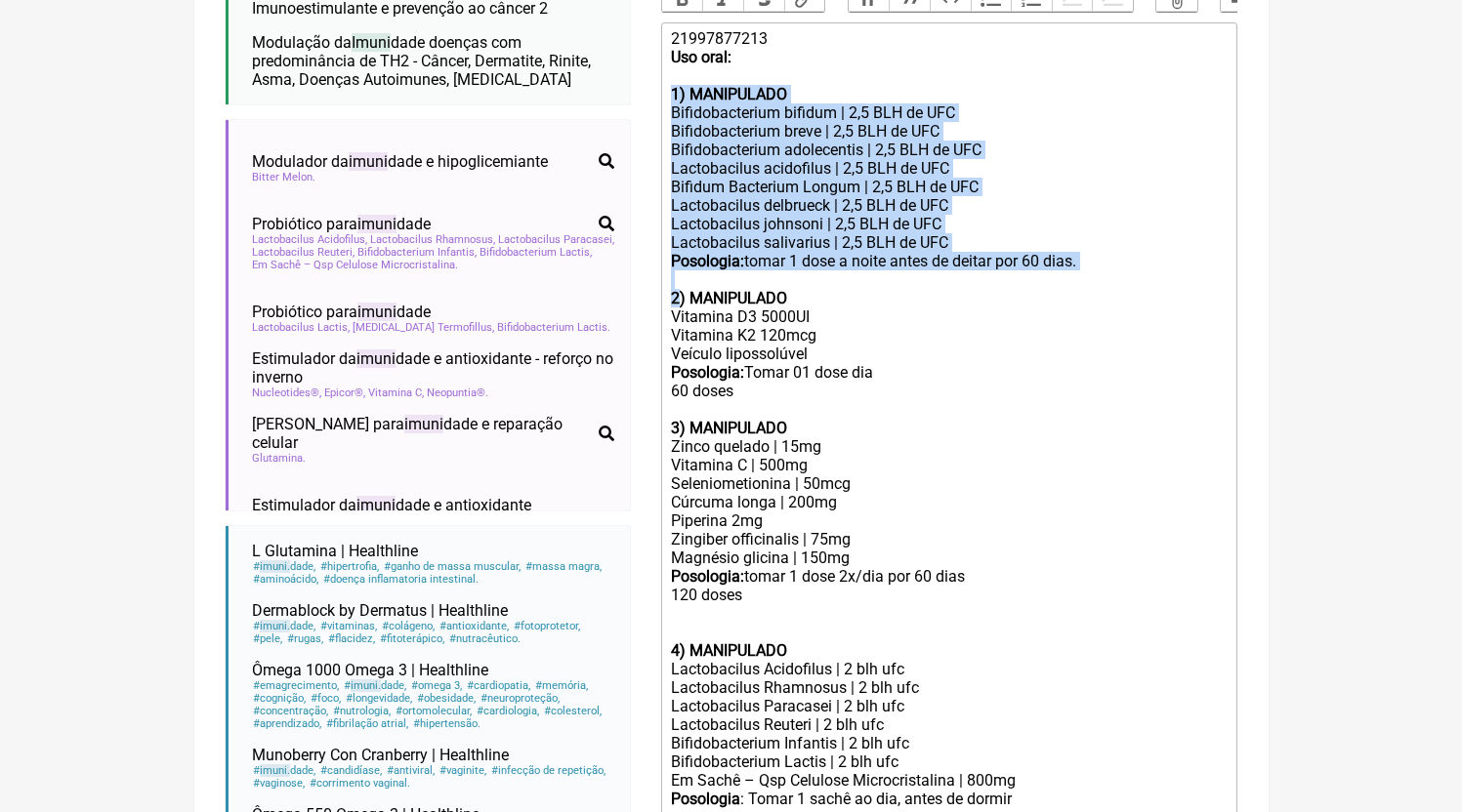
drag, startPoint x: 680, startPoint y: 325, endPoint x: 665, endPoint y: 112, distance: 213.5
click at [665, 112] on trix-editor "21997877213 Uso oral: 1) MANIPULADO Bifidobacterium bifidum | 2,5 BLH de UFC Bi…" at bounding box center [949, 430] width 576 height 814
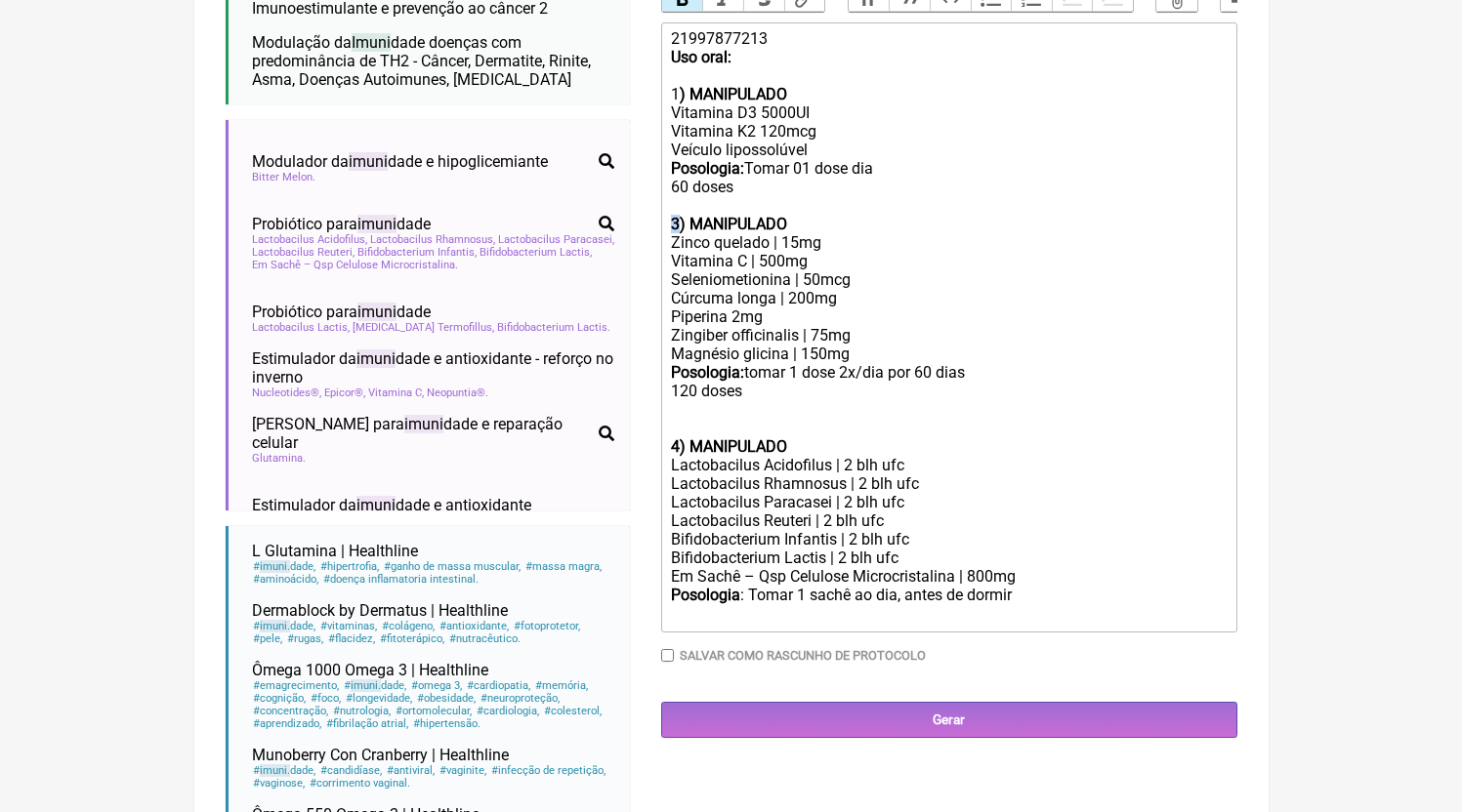
click at [663, 248] on trix-editor "21997877213 Uso oral: 1 ) MANIPULADO Vitamina D3 5000UI Vitamina K2 120mcg Veíc…" at bounding box center [949, 327] width 576 height 610
click at [692, 438] on div at bounding box center [947, 428] width 555 height 19
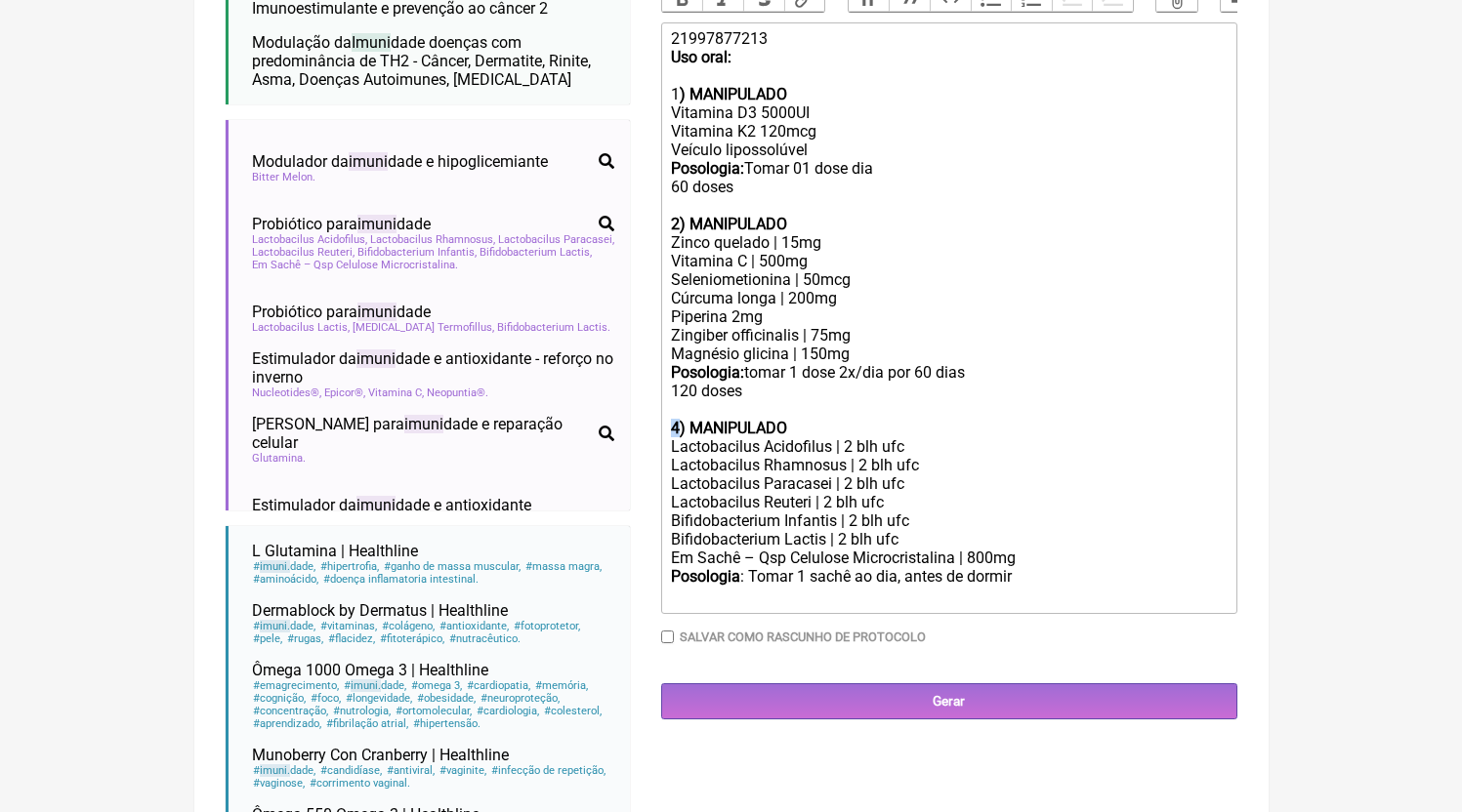
drag, startPoint x: 679, startPoint y: 446, endPoint x: 664, endPoint y: 449, distance: 15.3
click at [664, 449] on trix-editor "21997877213 Uso oral: 1 ) MANIPULADO Vitamina D3 5000UI Vitamina K2 120mcg Veíc…" at bounding box center [949, 318] width 576 height 591
click at [762, 567] on div "Em Sachê – Qsp Celulose Microcristalina | 800mg" at bounding box center [947, 558] width 555 height 19
click at [951, 549] on div "Bifidobacterium Lactis | 2 blh ufc" at bounding box center [947, 539] width 555 height 19
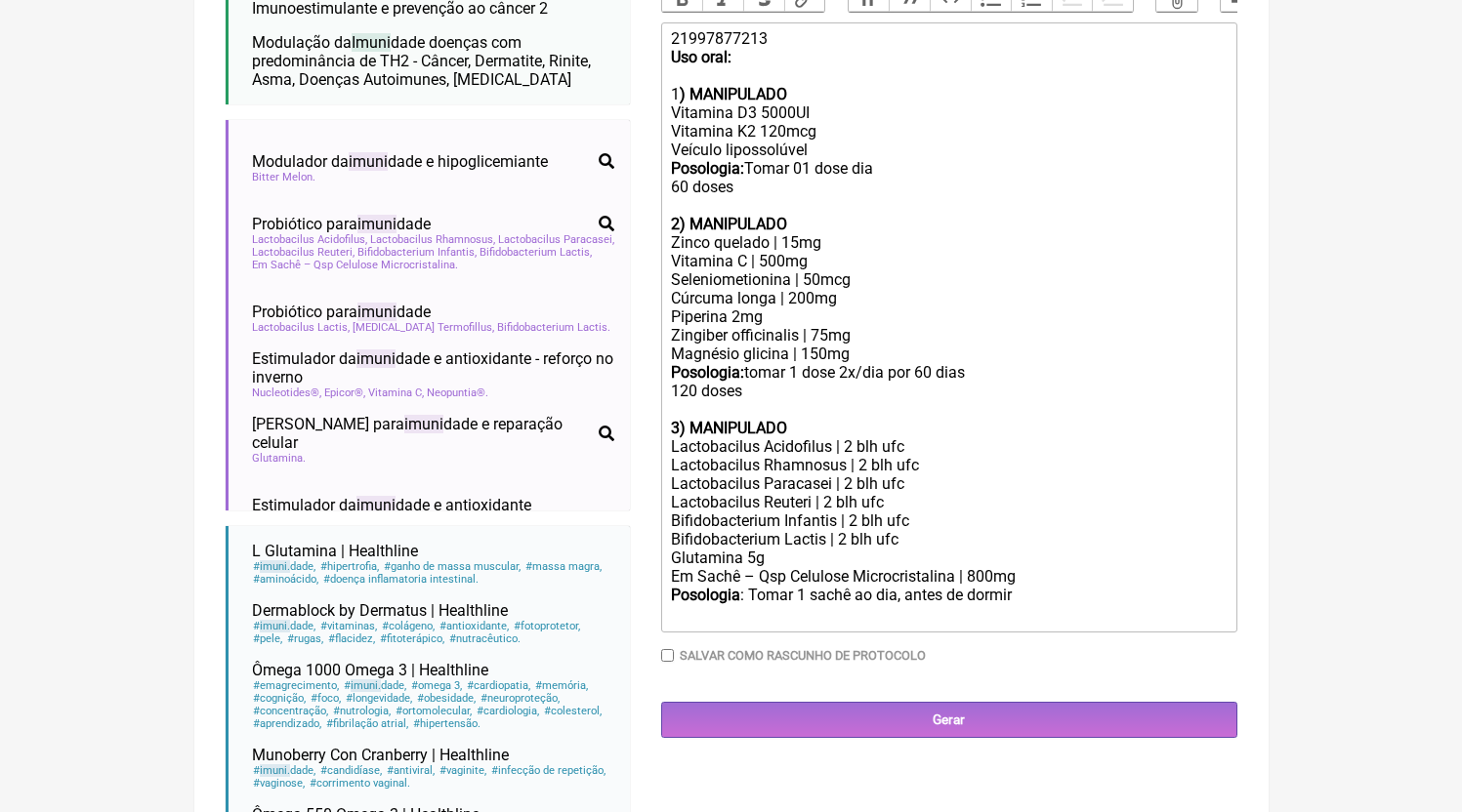
click at [1014, 633] on trix-editor "21997877213 Uso oral: 1 ) MANIPULADO Vitamina D3 5000UI Vitamina K2 120mcg Veíc…" at bounding box center [949, 327] width 576 height 610
type trix-editor "<div>21997877213<br><strong>Uso oral:<br><br></strong>1<strong>) MANIPULADO</st…"
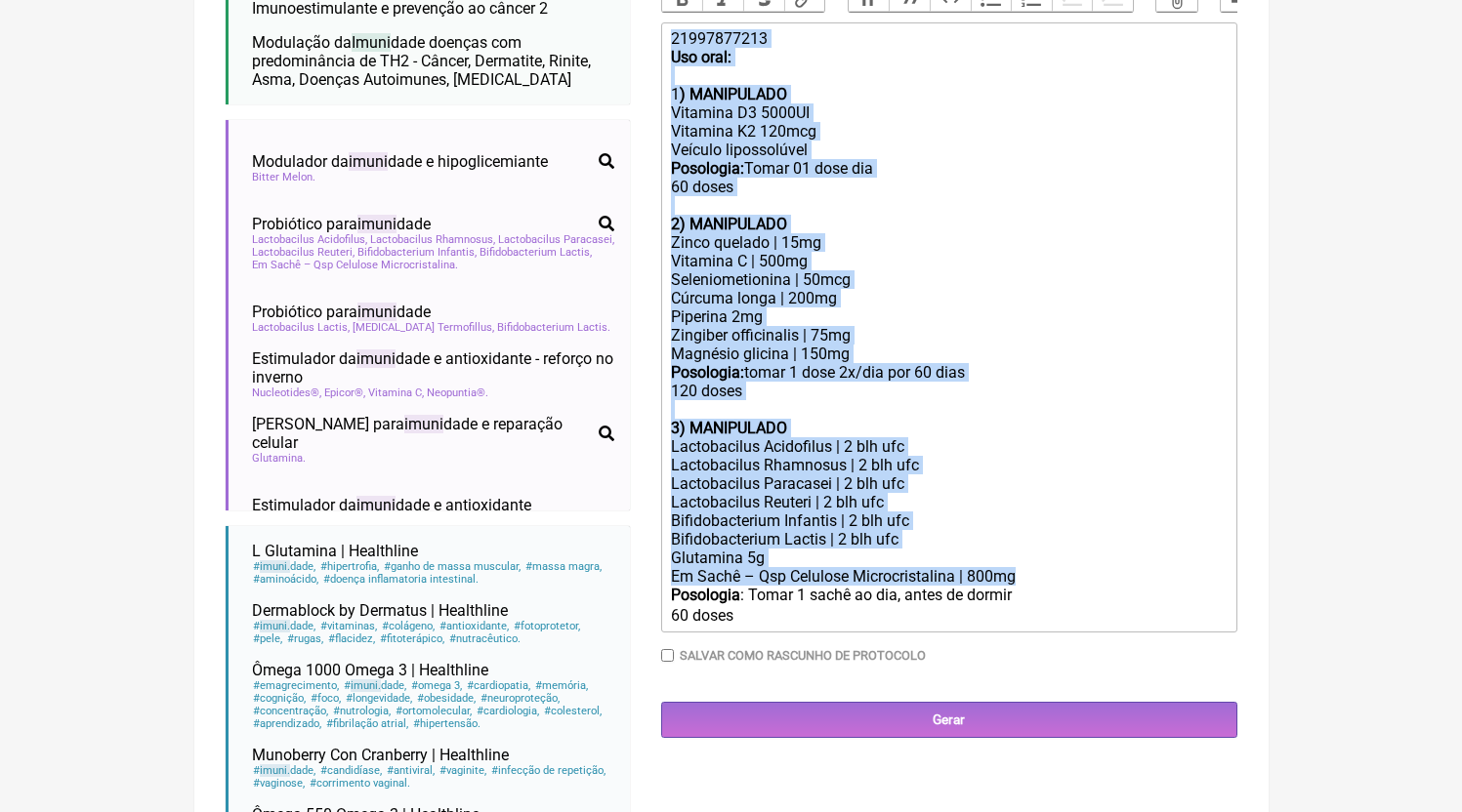
copy trix-editor "21997877213 Uso oral: 1 ) MANIPULADO Vitamina D3 5000UI Vitamina K2 120mcg Veíc…"
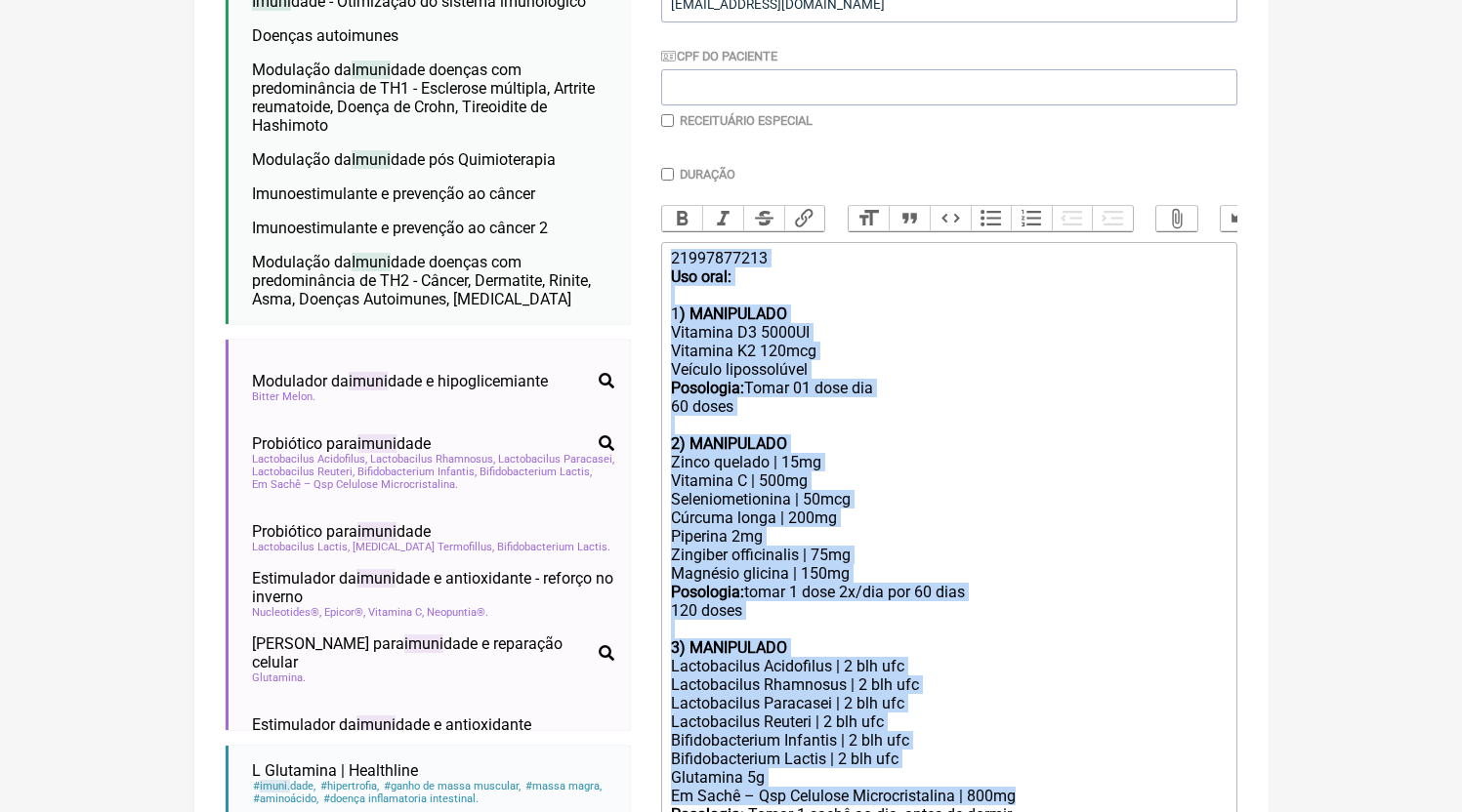
scroll to position [781, 0]
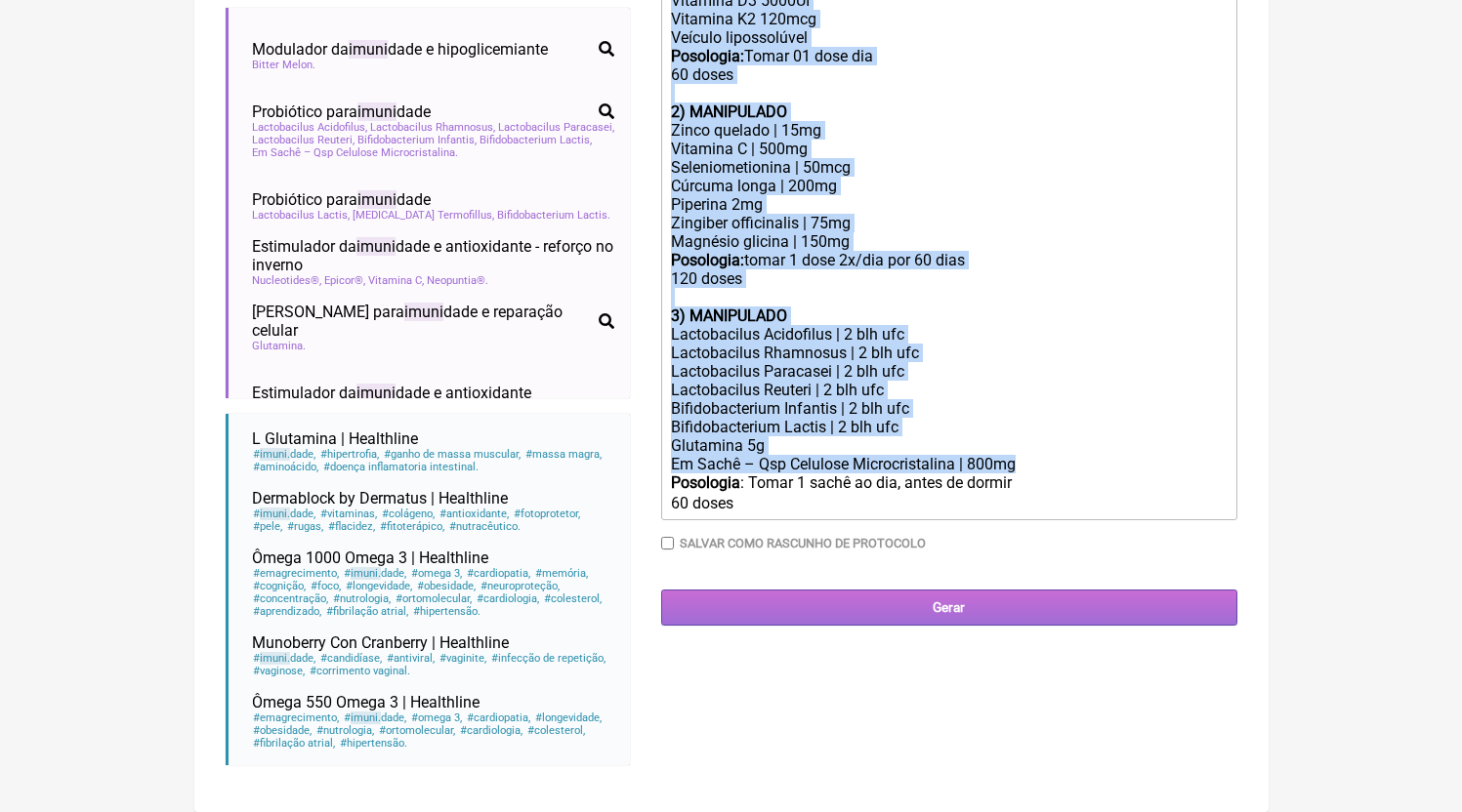
click at [939, 622] on input "Gerar" at bounding box center [949, 607] width 576 height 36
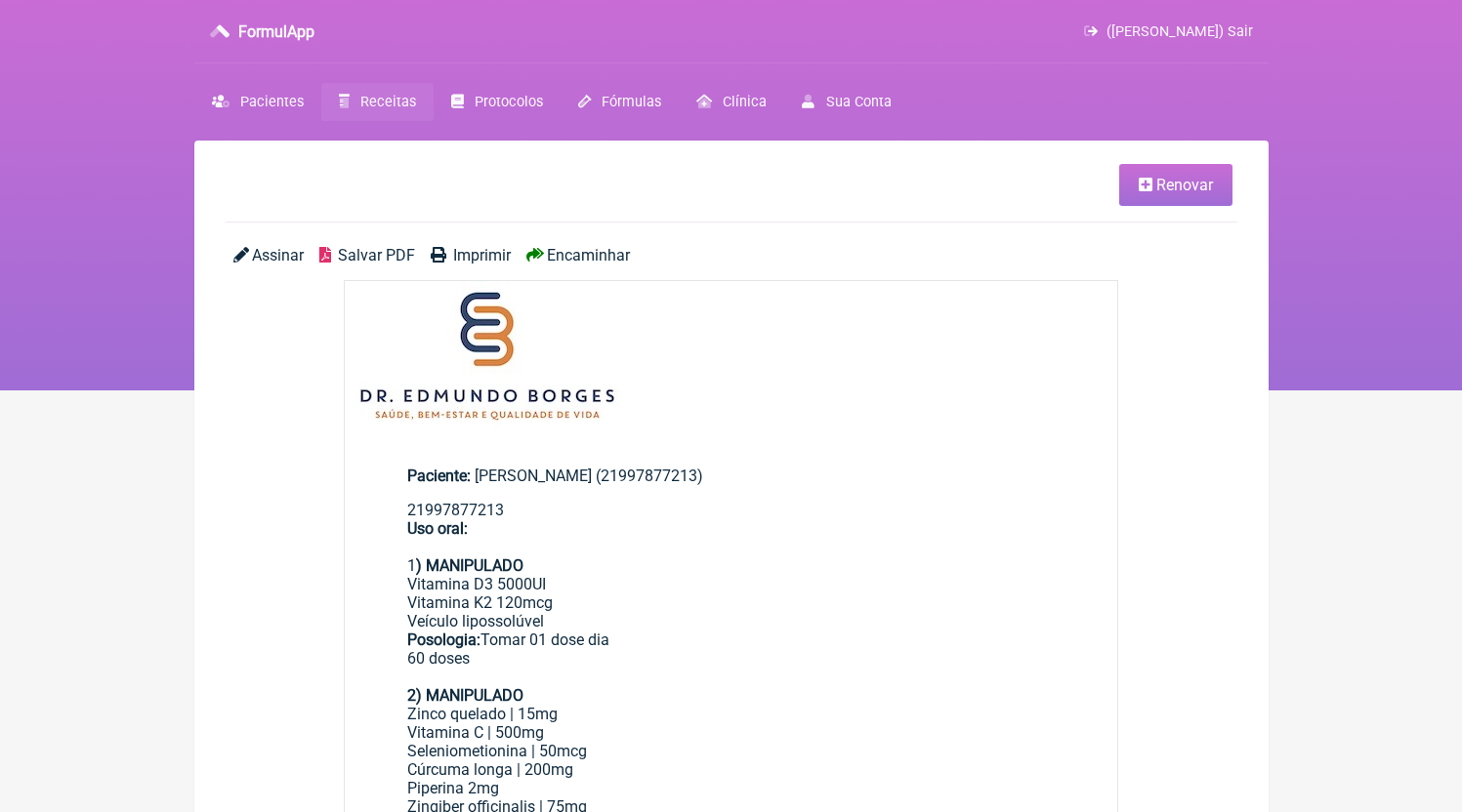
click at [400, 265] on div "Assinar Salvar PDF Imprimir Encaminhar" at bounding box center [731, 263] width 1011 height 34
click at [399, 255] on span "Salvar PDF" at bounding box center [377, 255] width 77 height 19
click at [357, 99] on link "Receitas" at bounding box center [378, 102] width 112 height 38
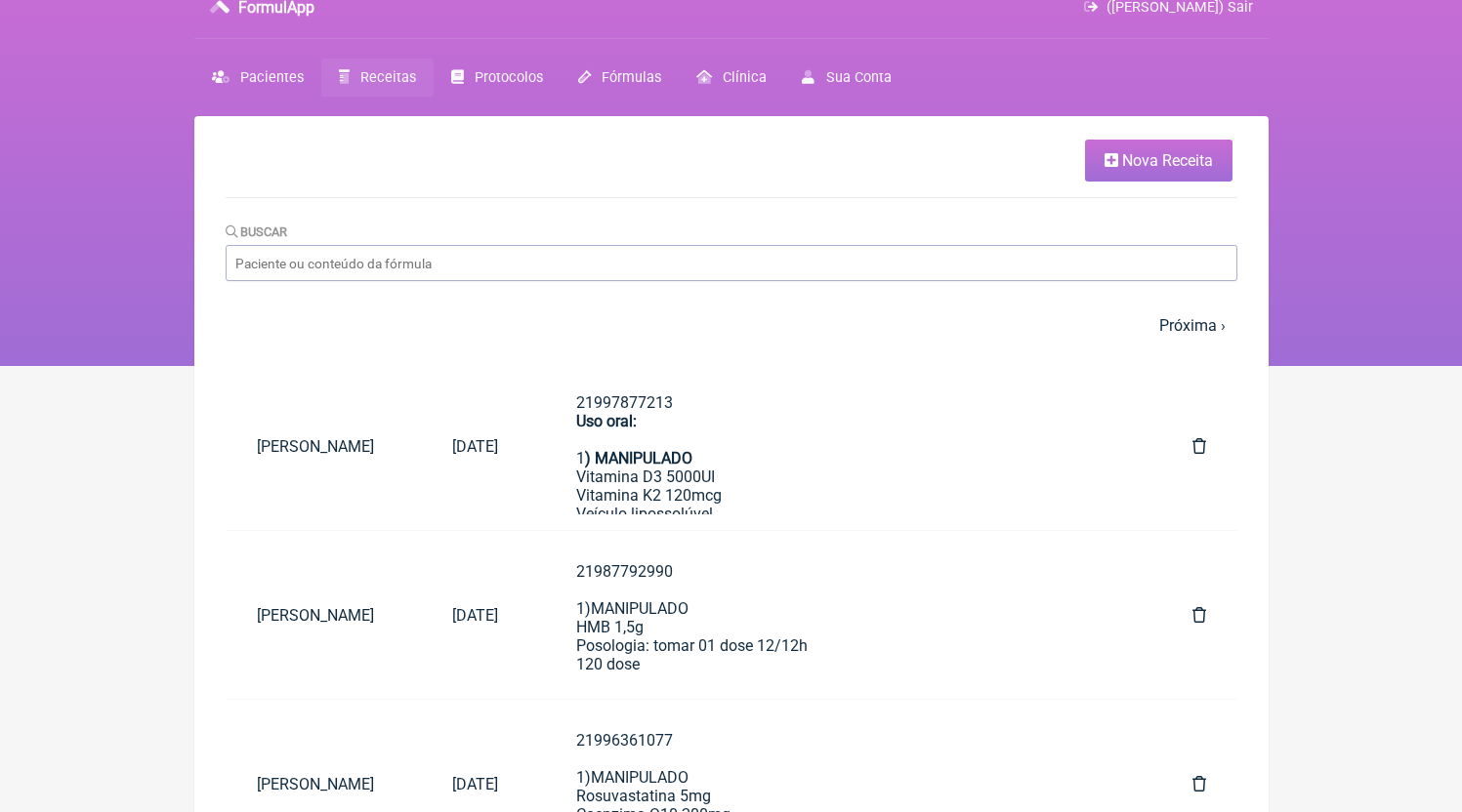
scroll to position [71, 0]
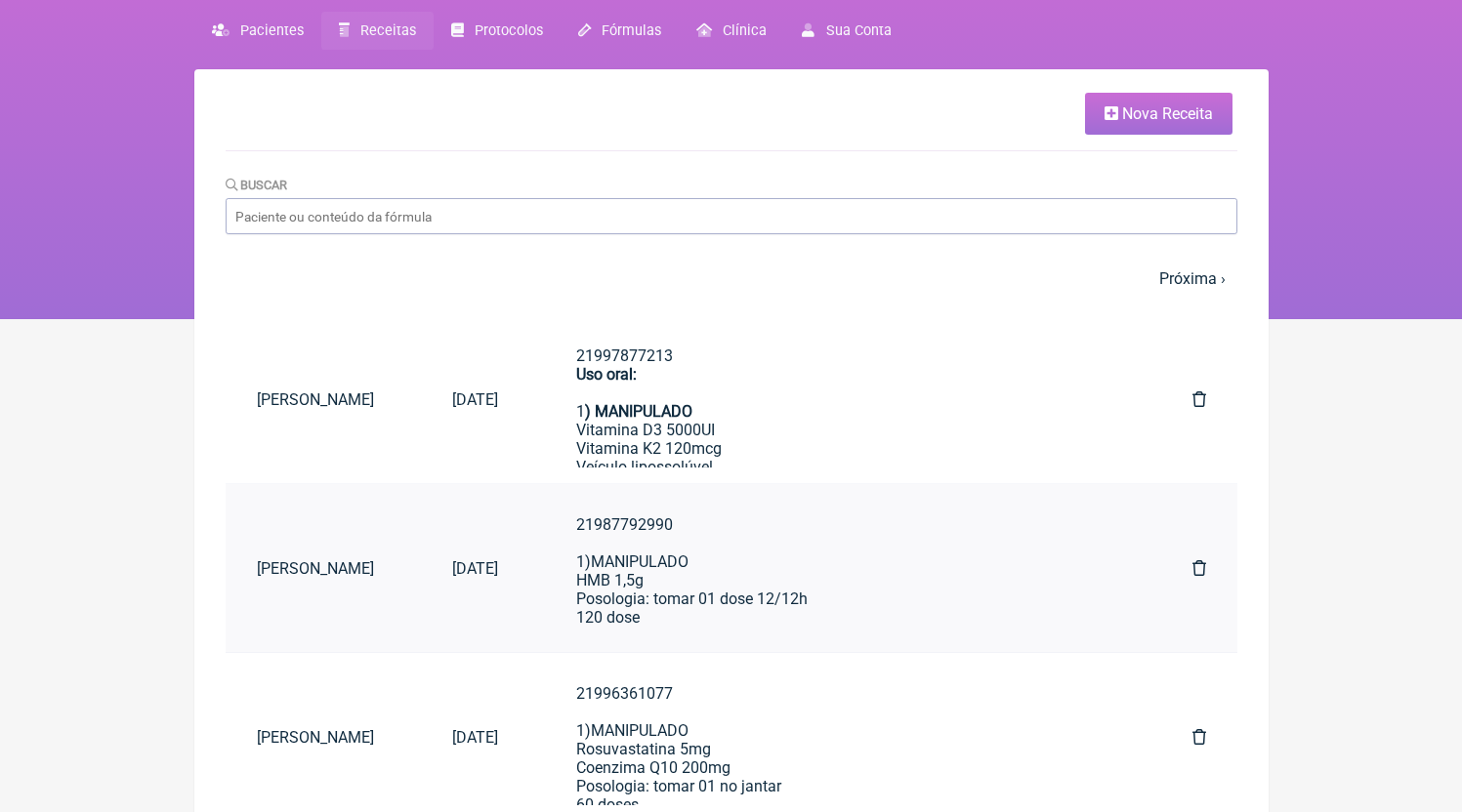
click at [731, 594] on div "21987792990 1)MANIPULADO HMB 1,5g Posologia: tomar 01 dose 12/12h 120 dose" at bounding box center [845, 571] width 538 height 111
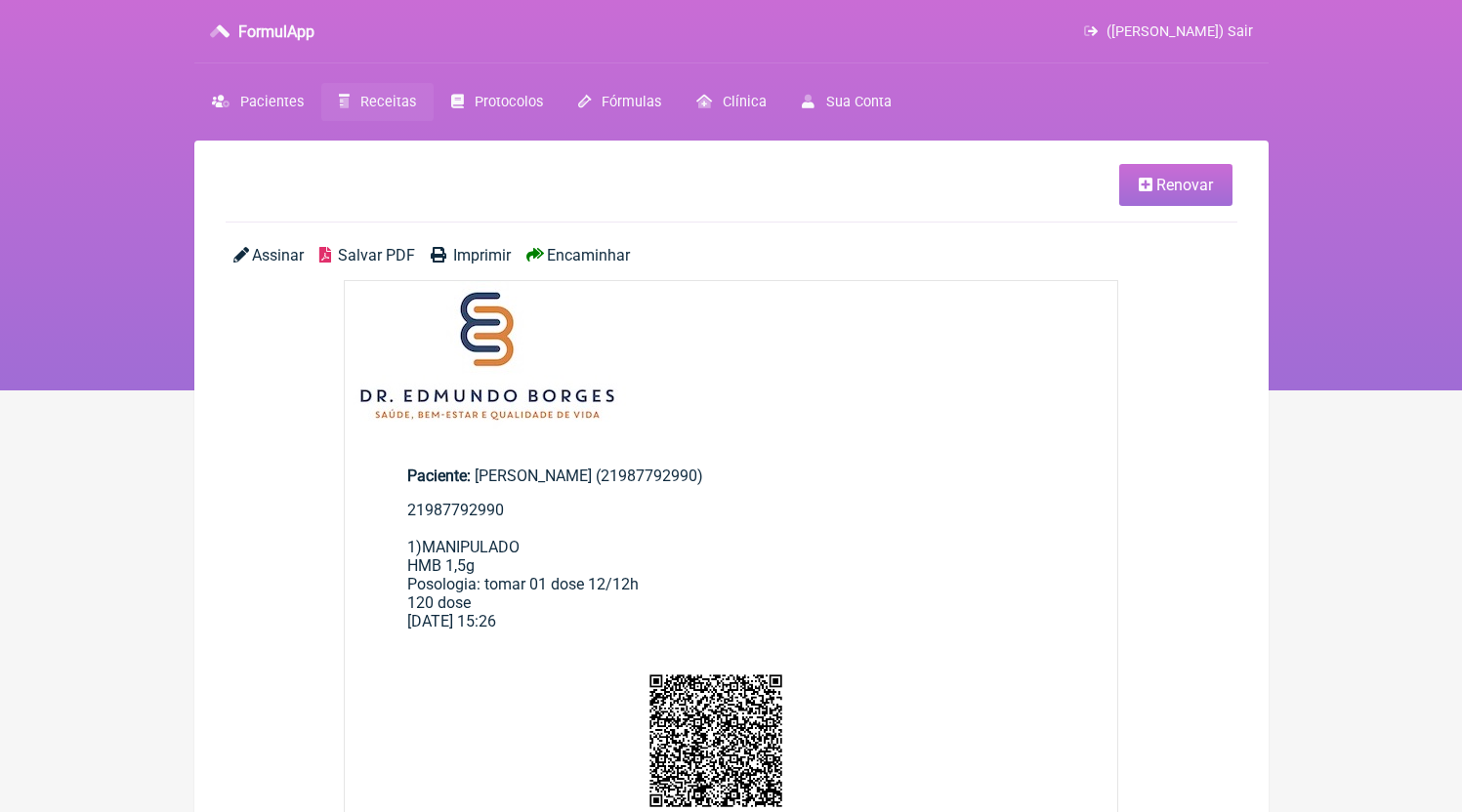
click at [372, 255] on span "Salvar PDF" at bounding box center [377, 255] width 77 height 19
click at [358, 109] on link "Receitas" at bounding box center [378, 102] width 112 height 38
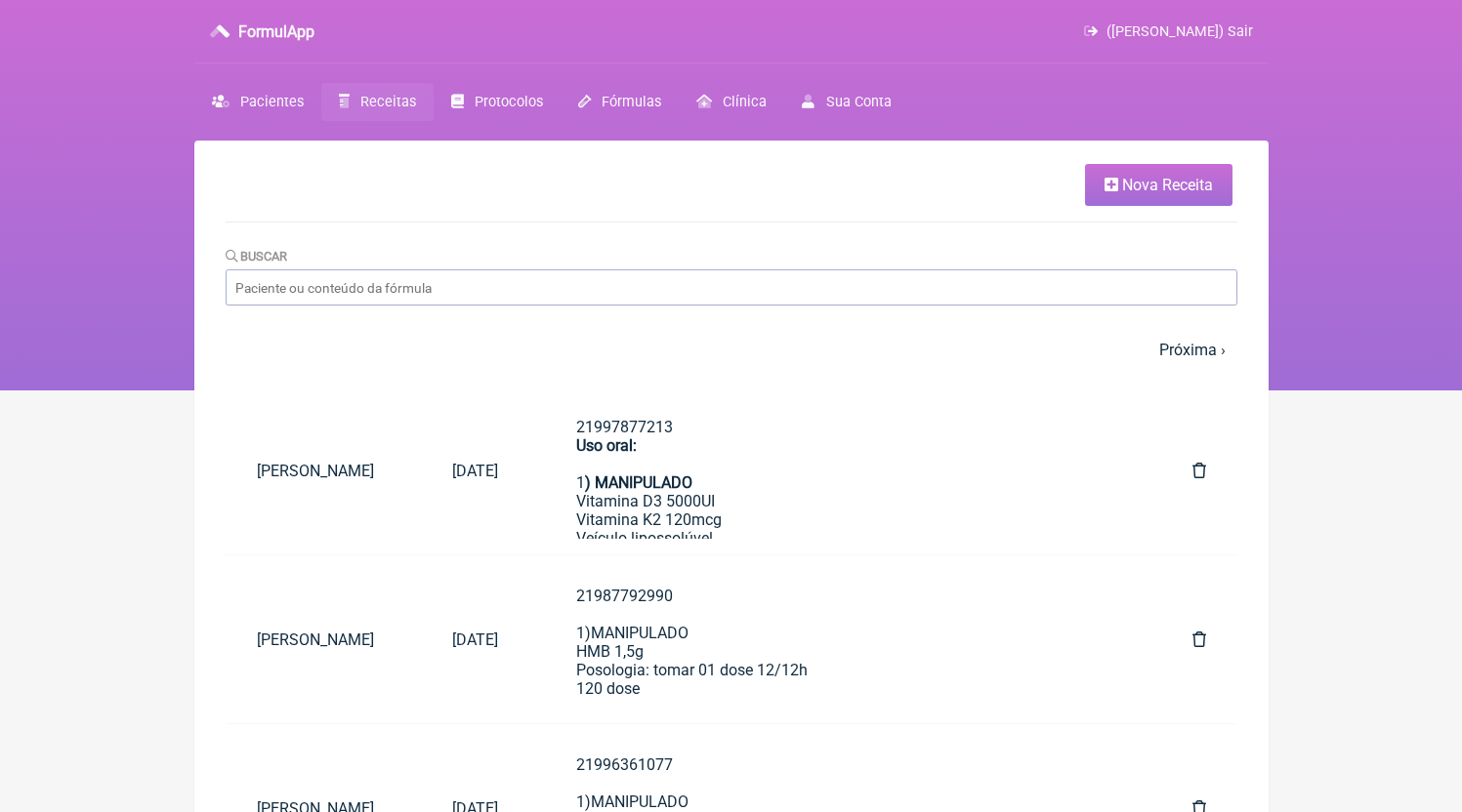
scroll to position [327, 0]
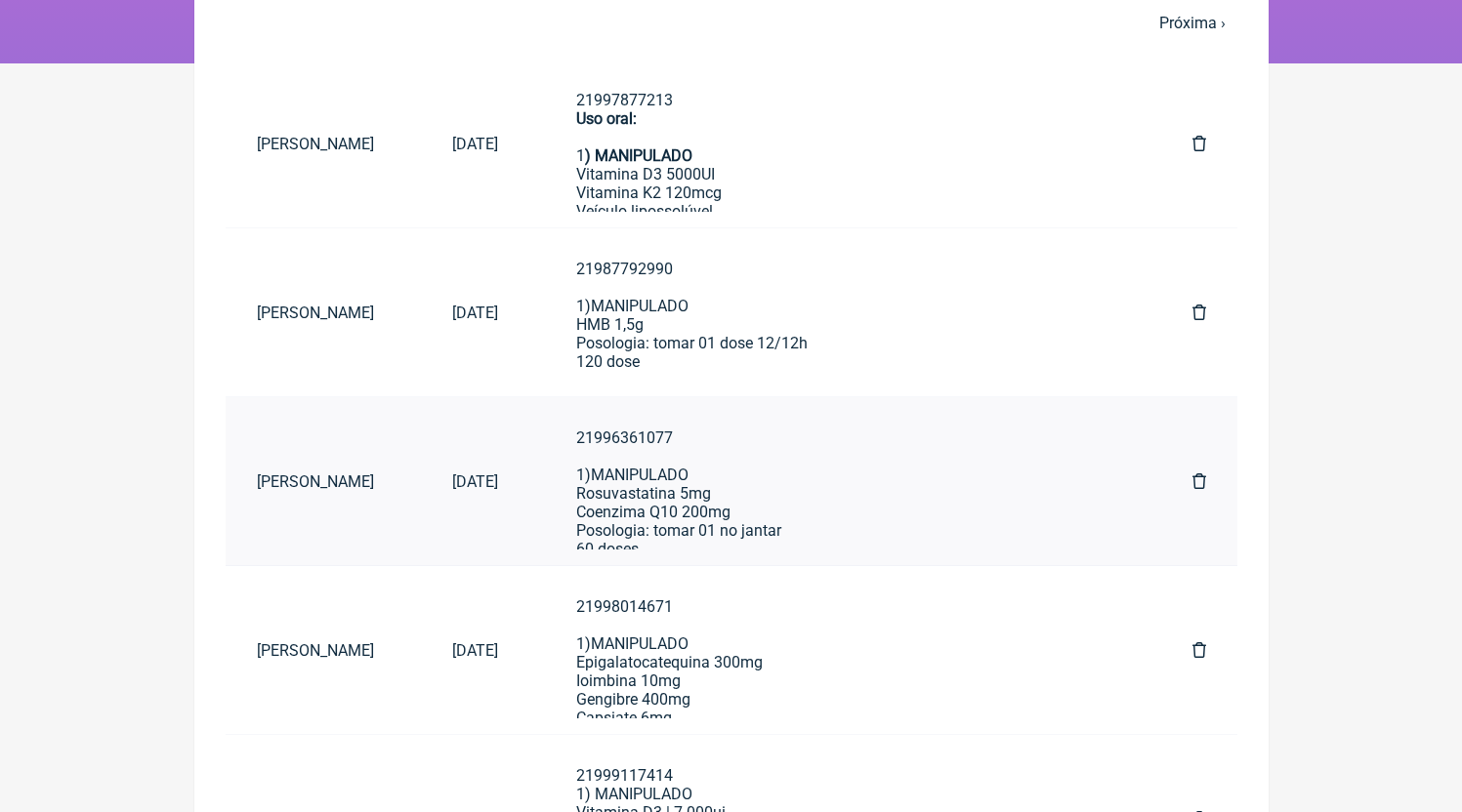
click at [721, 466] on div "21996361077 1)MANIPULADO Rosuvastatina 5mg Coenzima Q10 200mg Posologia: tomar …" at bounding box center [845, 494] width 538 height 130
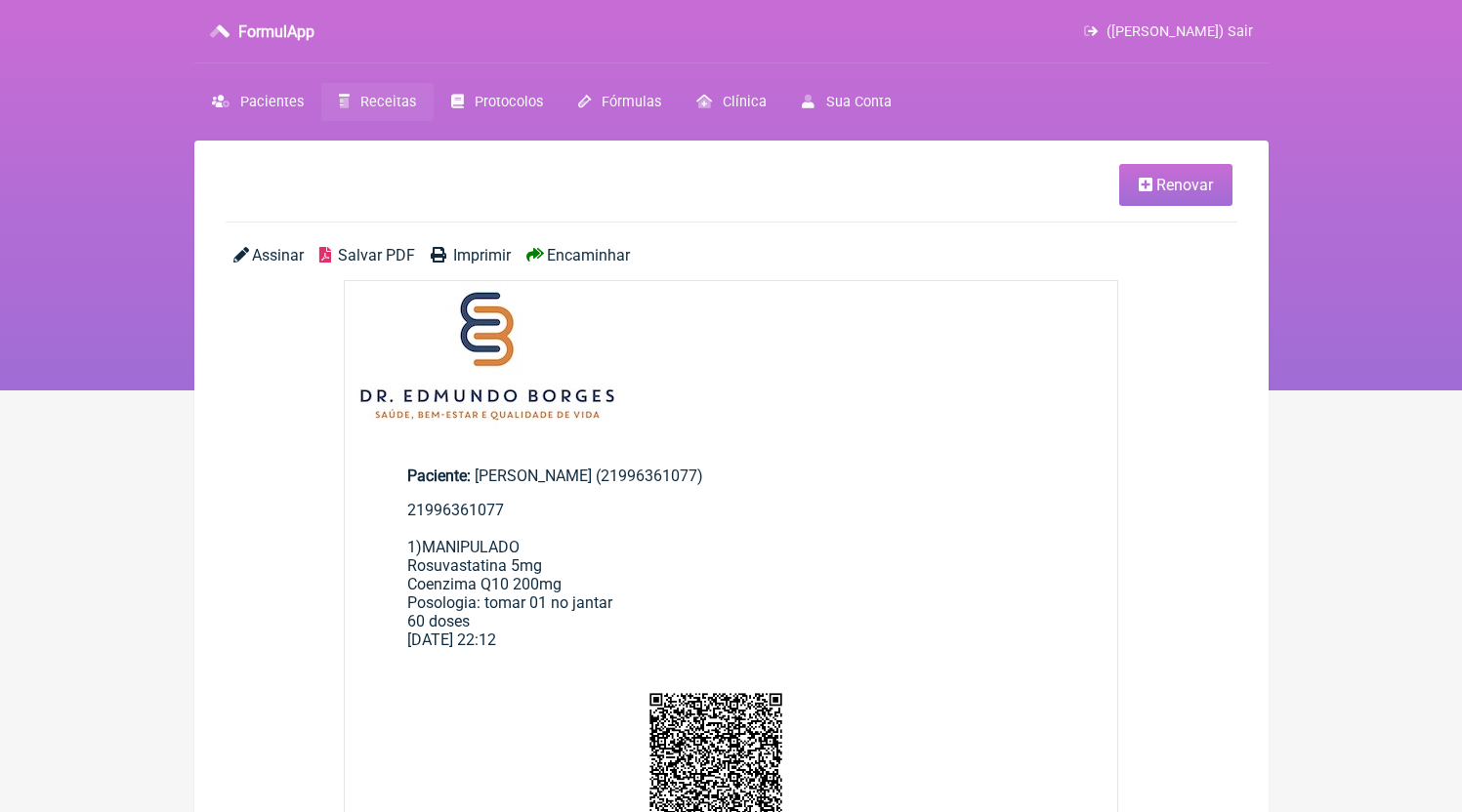
click at [378, 253] on span "Salvar PDF" at bounding box center [377, 255] width 77 height 19
click at [351, 103] on link "Receitas" at bounding box center [378, 102] width 112 height 38
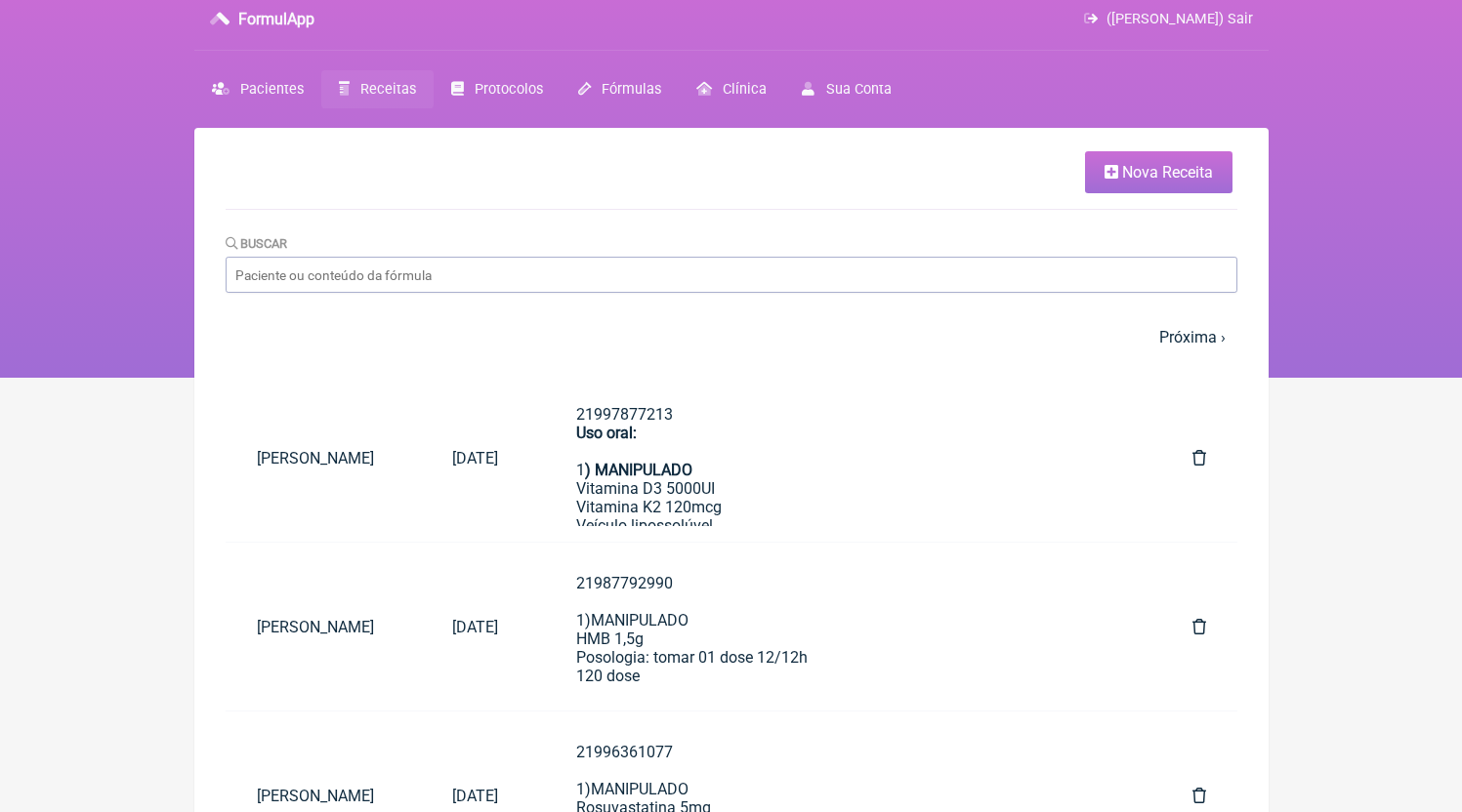
scroll to position [218, 0]
